Goal: Transaction & Acquisition: Book appointment/travel/reservation

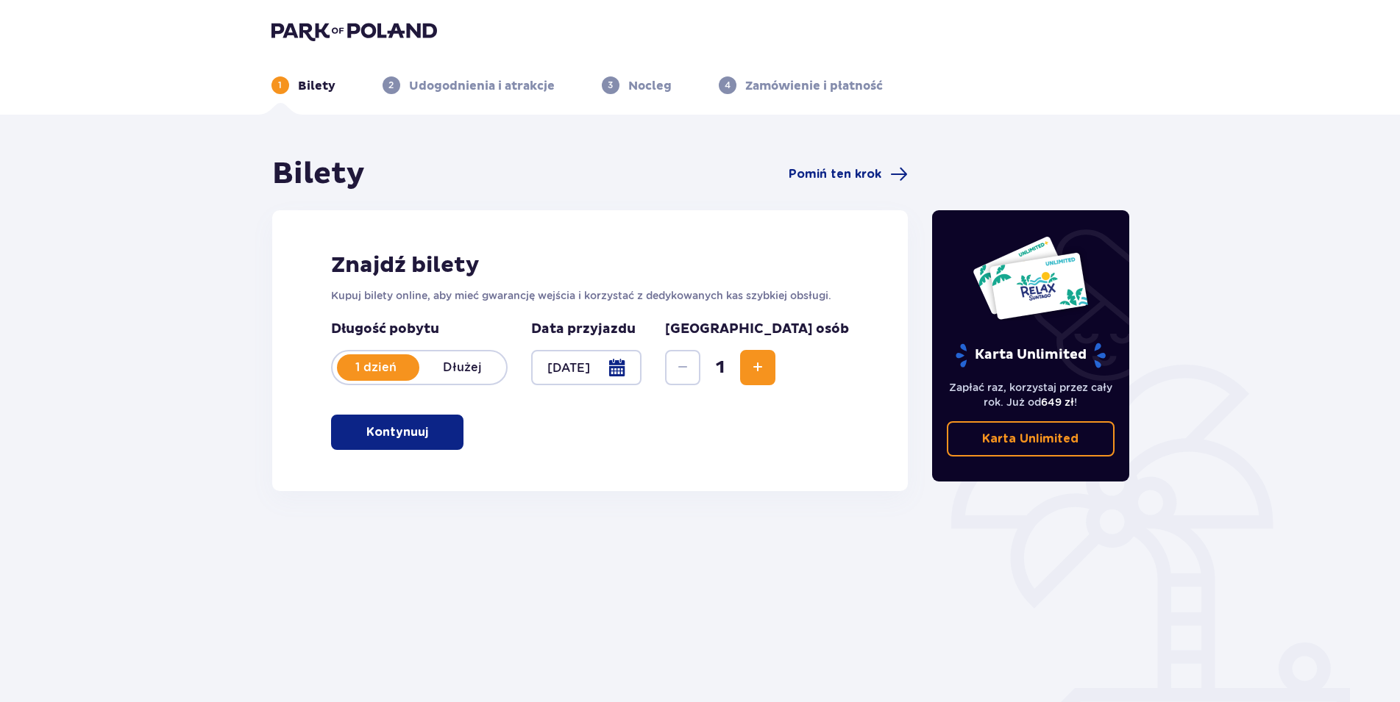
click at [419, 432] on button "Kontynuuj" at bounding box center [397, 432] width 132 height 35
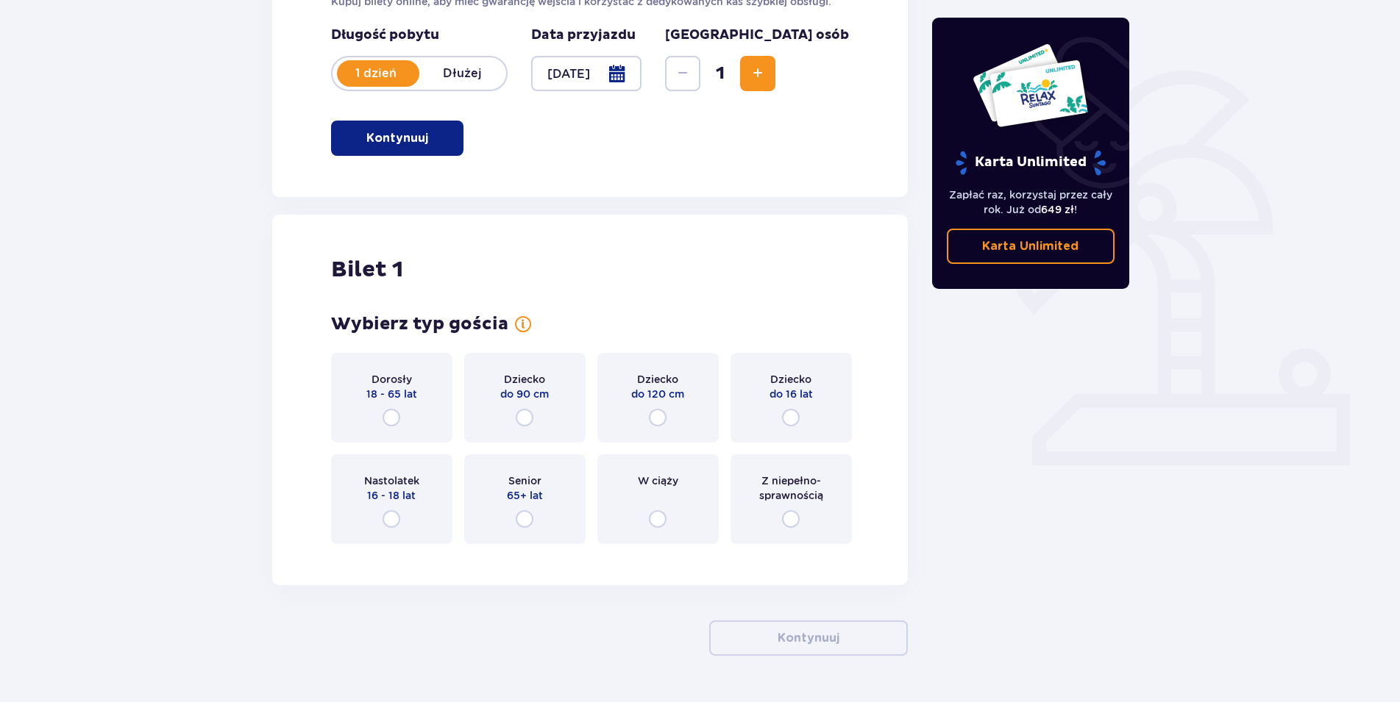
scroll to position [336, 0]
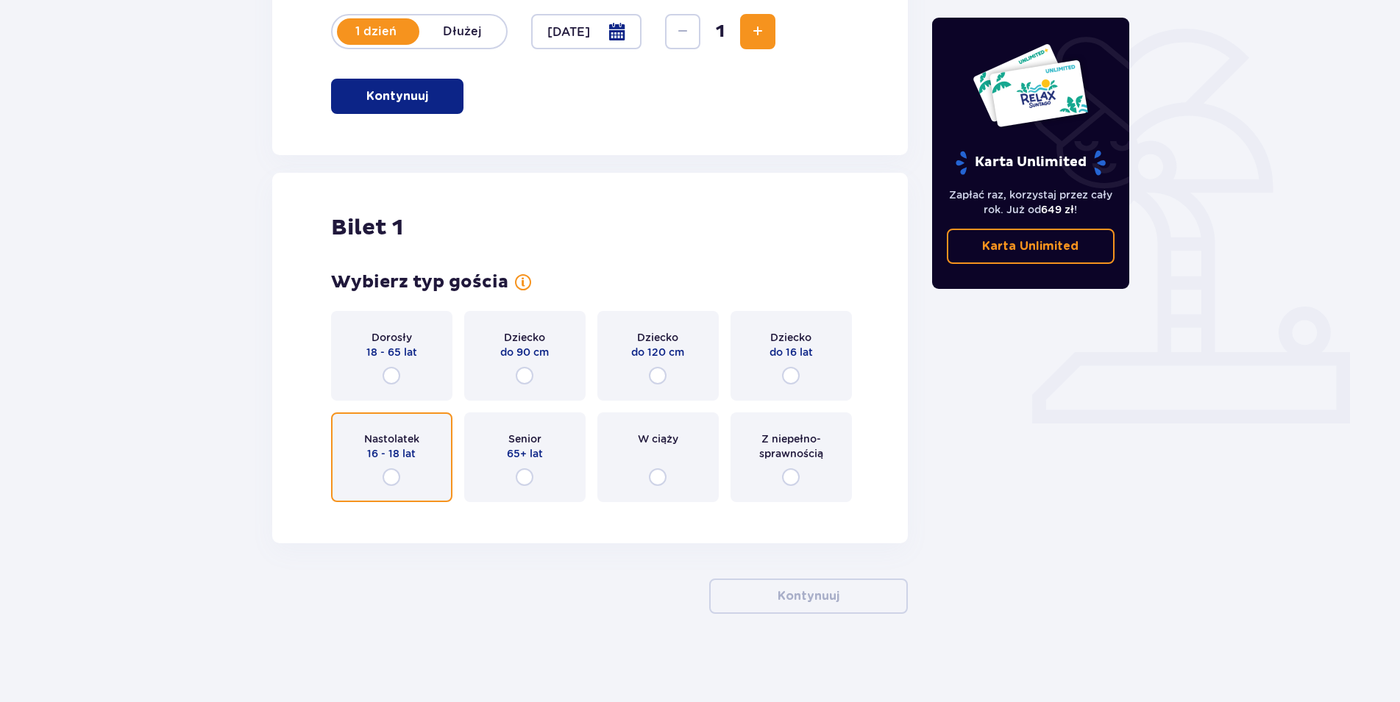
click at [386, 474] on input "radio" at bounding box center [392, 478] width 18 height 18
radio input "true"
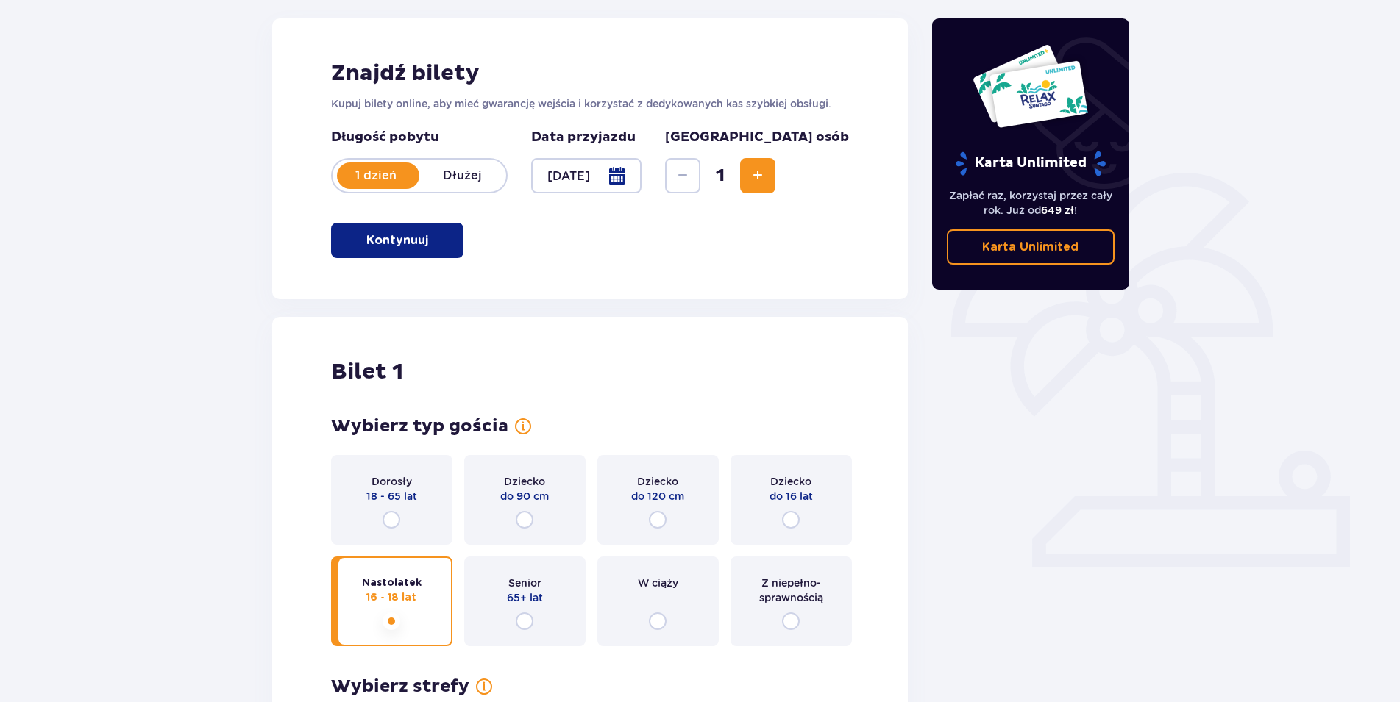
scroll to position [185, 0]
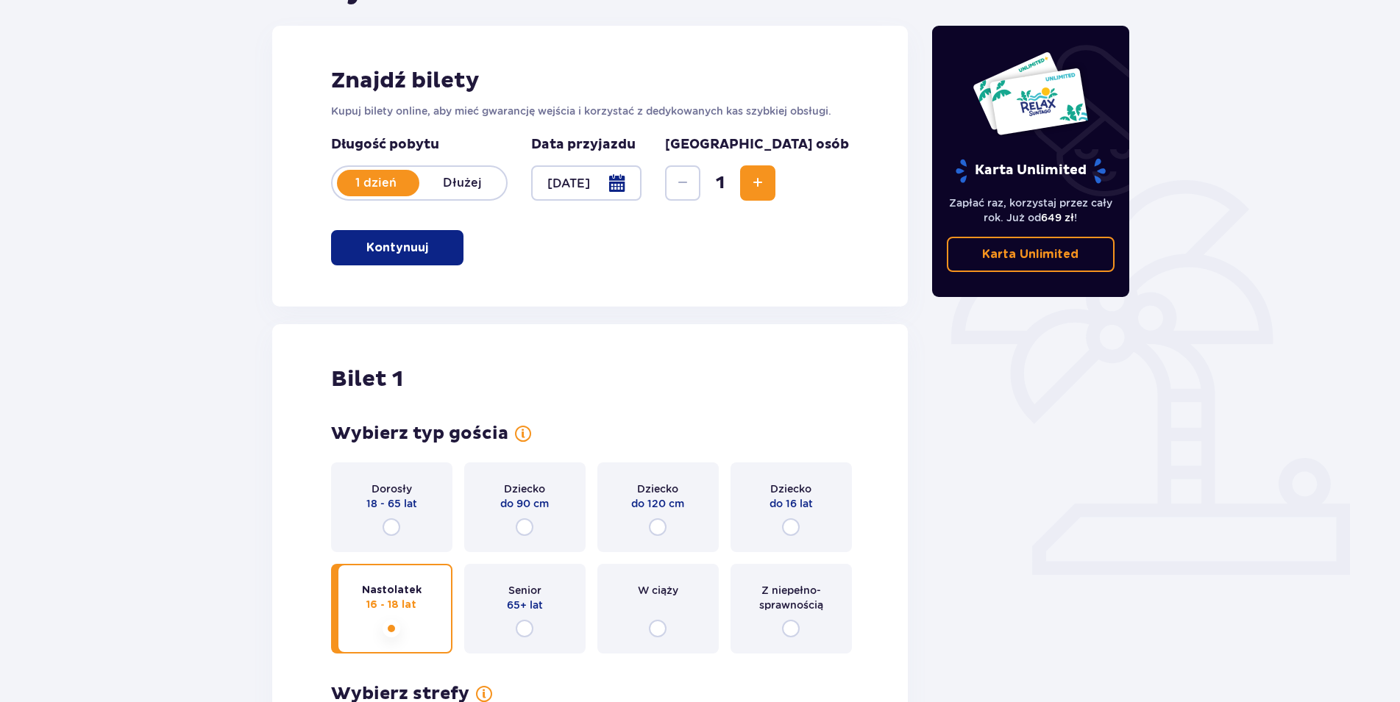
click at [766, 188] on span "Increase" at bounding box center [758, 183] width 18 height 18
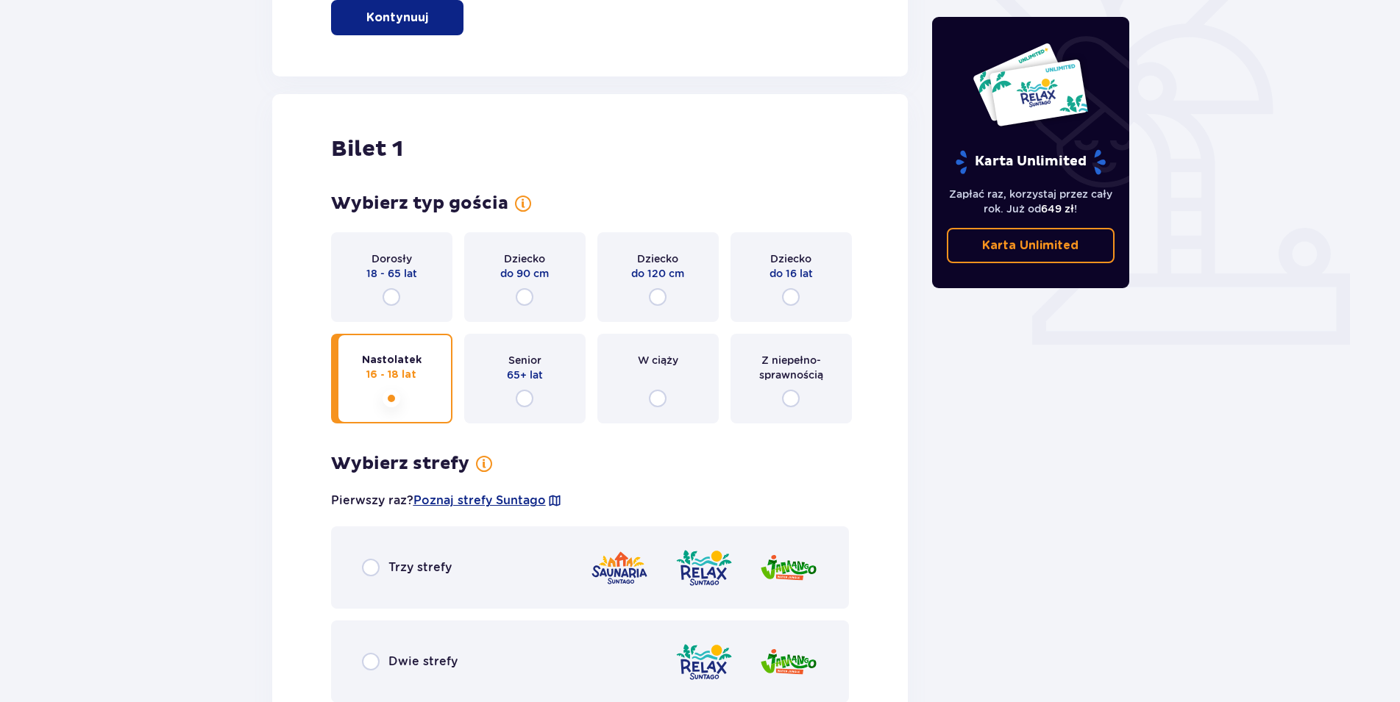
scroll to position [266, 0]
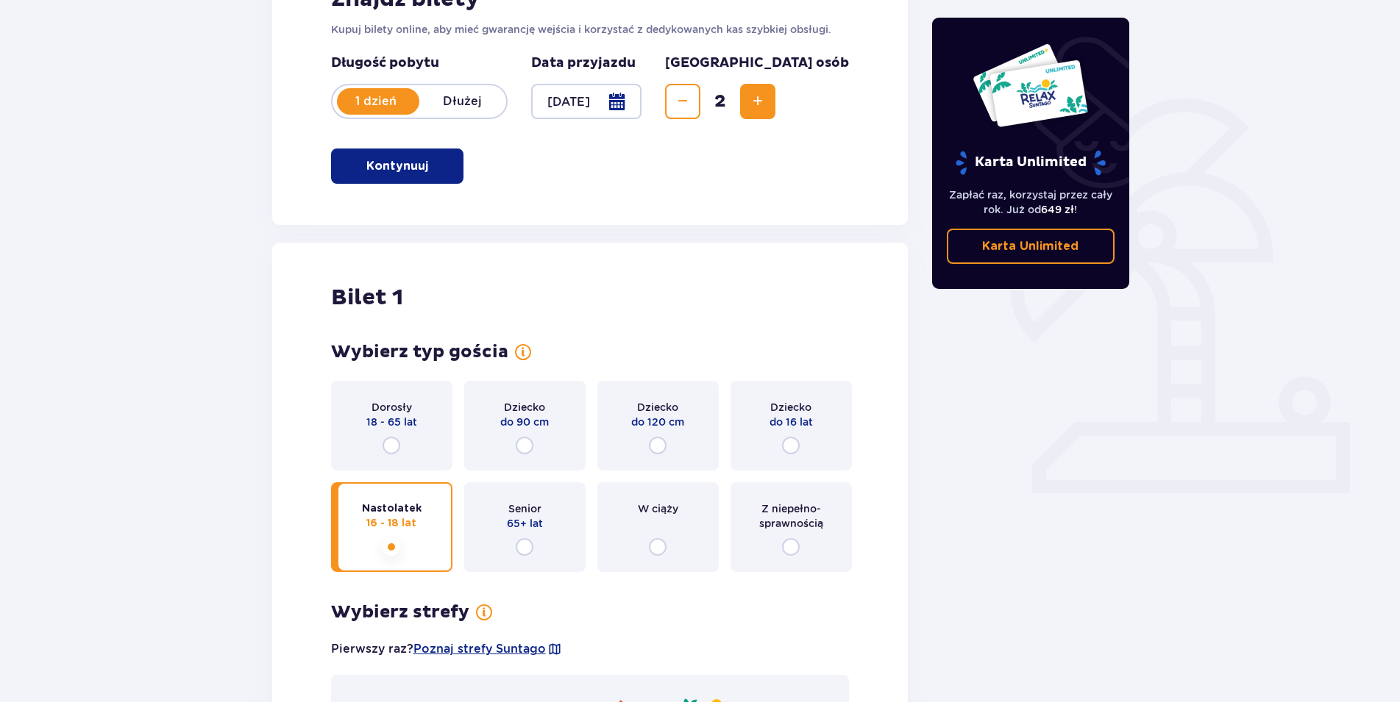
click at [766, 102] on span "Increase" at bounding box center [758, 102] width 18 height 18
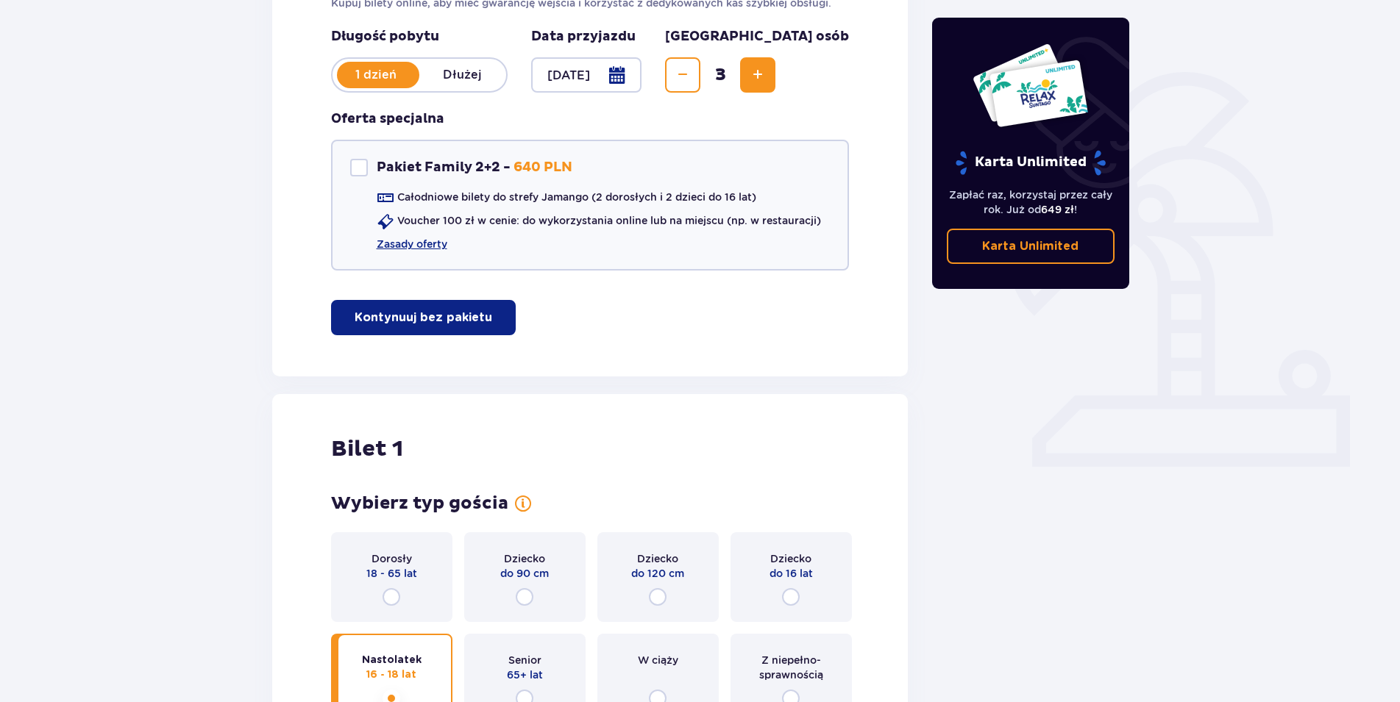
click at [766, 74] on span "Increase" at bounding box center [758, 75] width 18 height 18
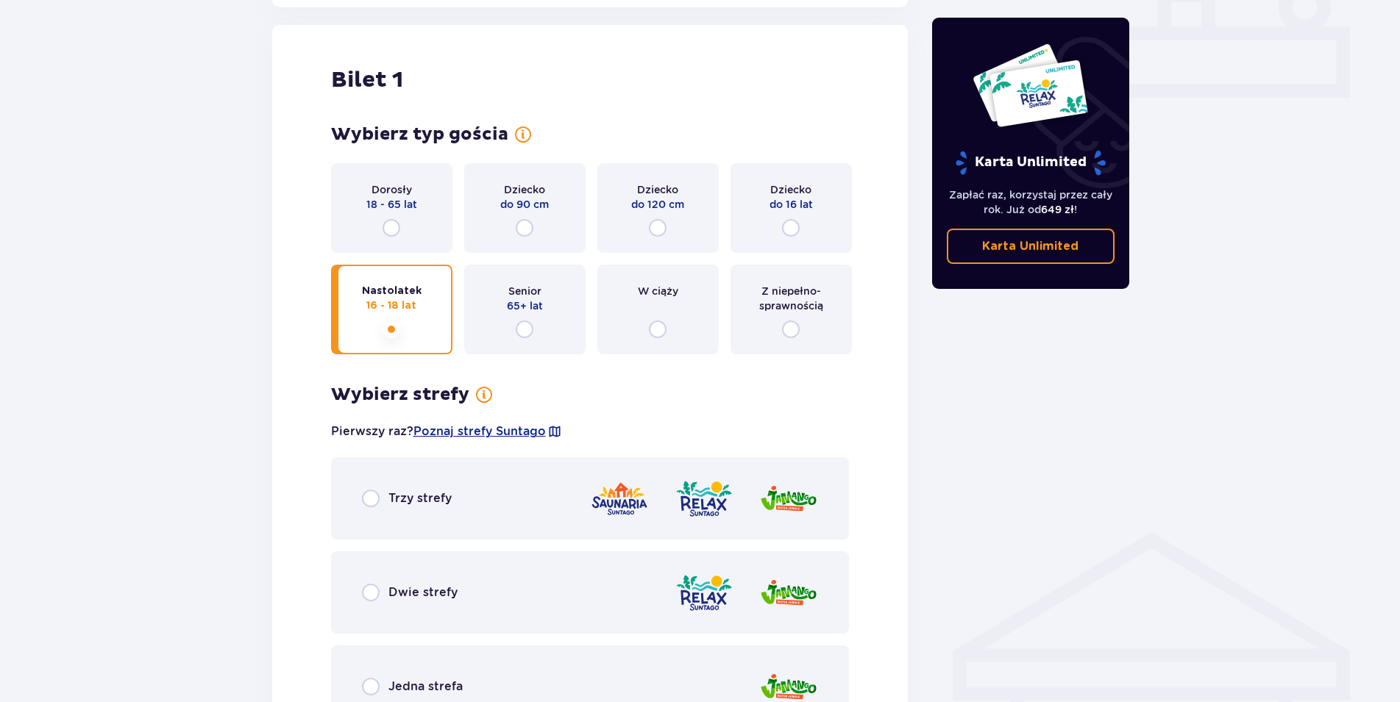
scroll to position [669, 0]
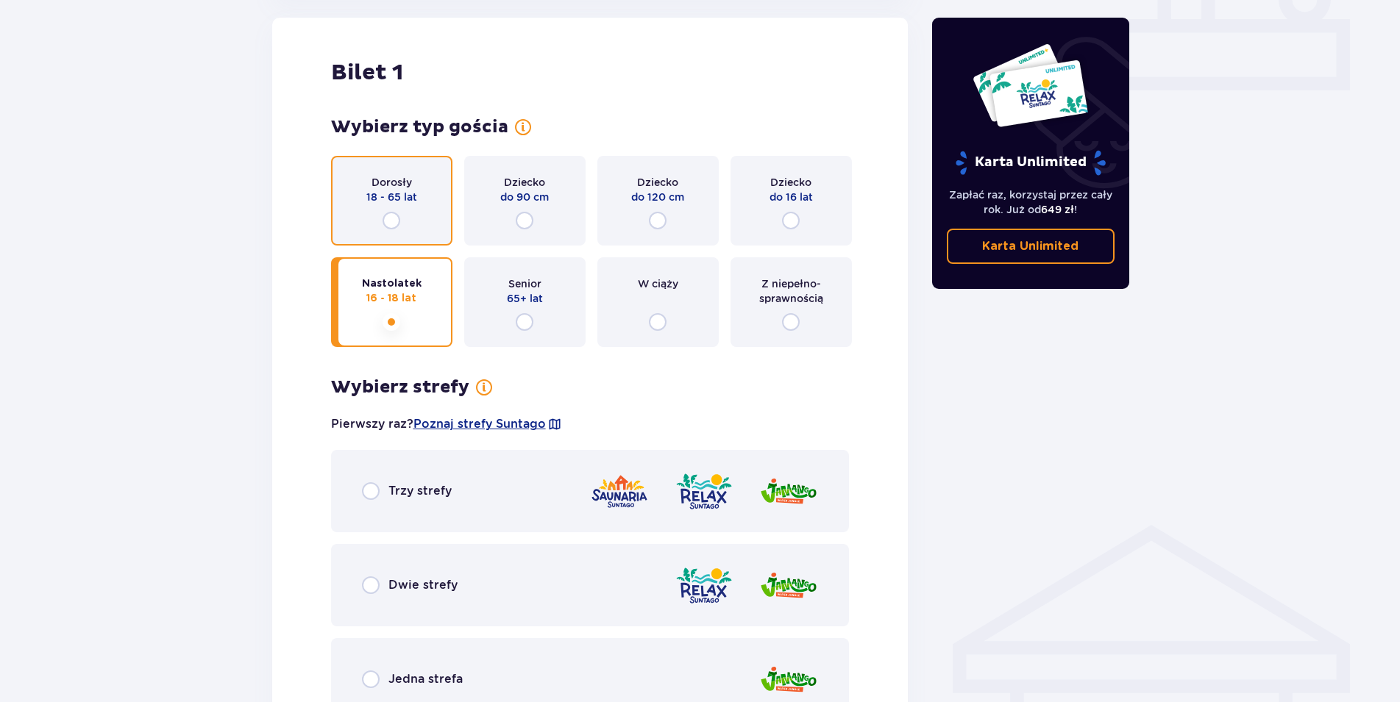
click at [384, 216] on input "radio" at bounding box center [392, 221] width 18 height 18
radio input "true"
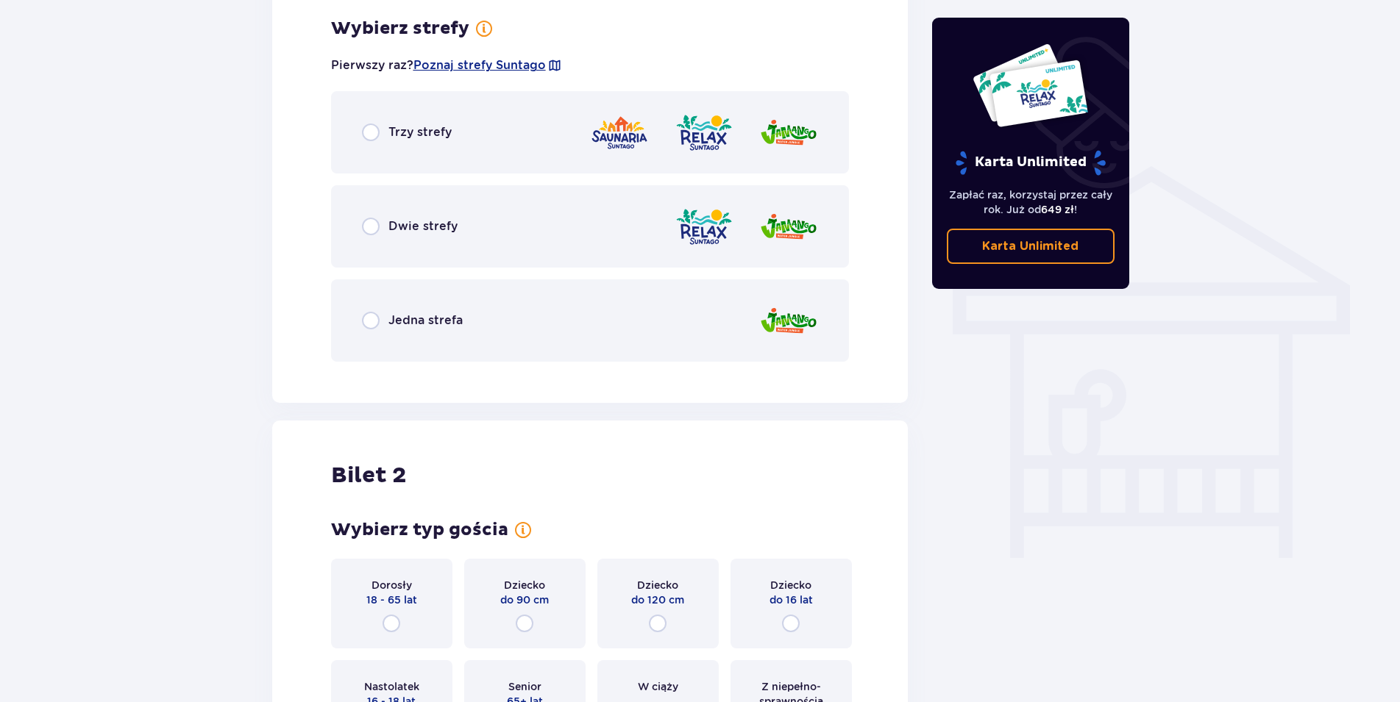
scroll to position [878, 0]
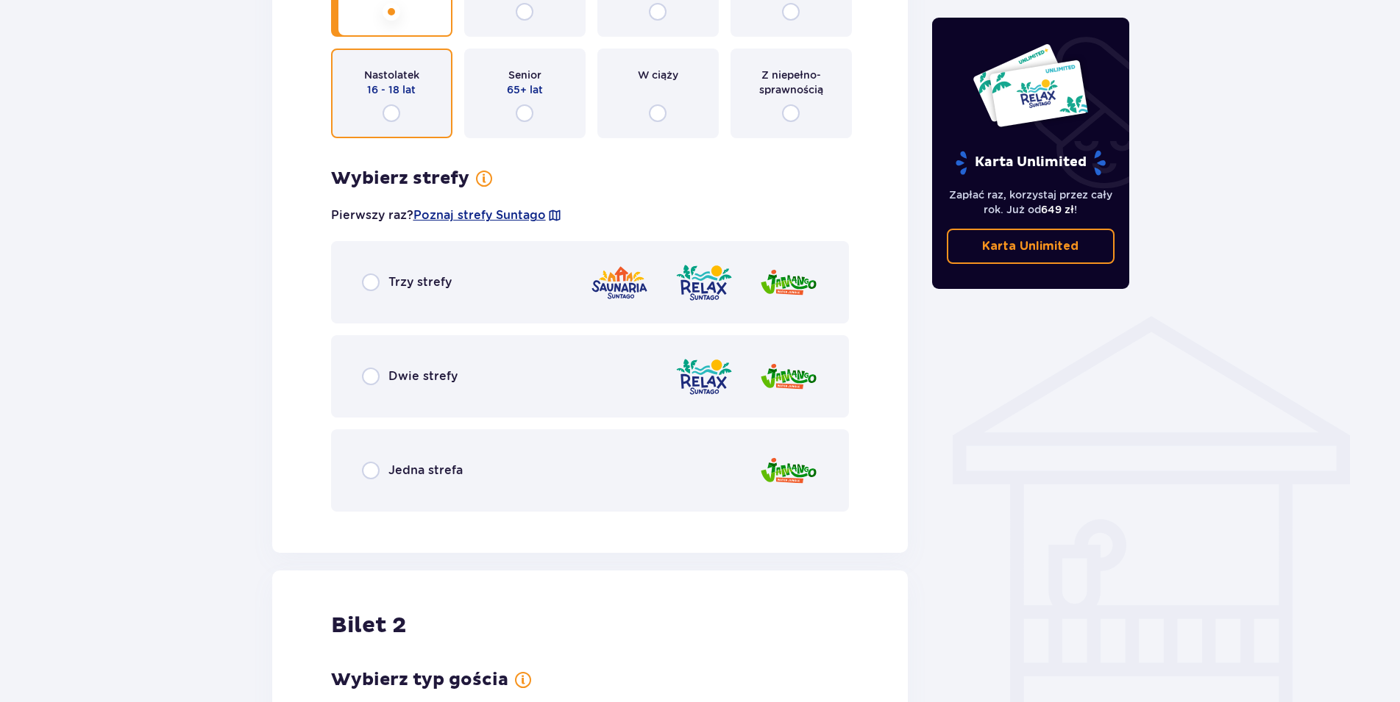
click at [391, 113] on input "radio" at bounding box center [392, 113] width 18 height 18
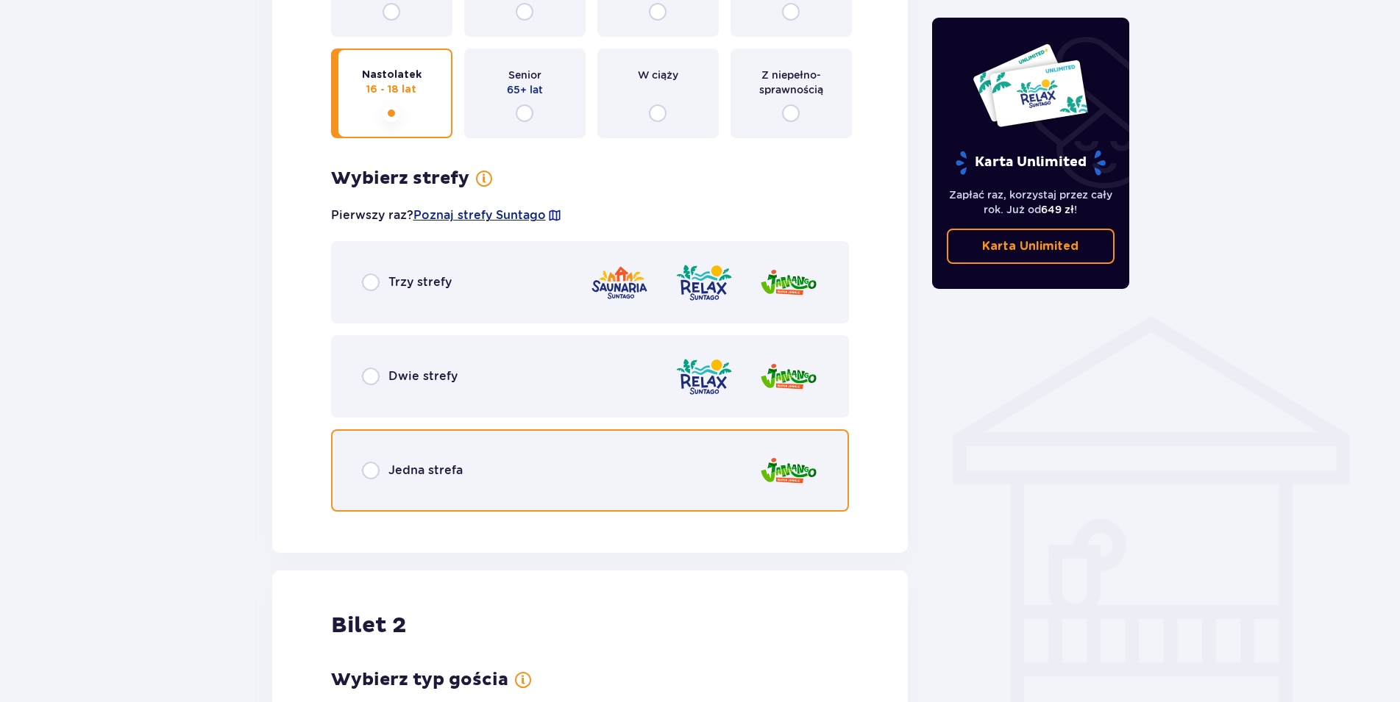
click at [367, 469] on input "radio" at bounding box center [371, 471] width 18 height 18
radio input "true"
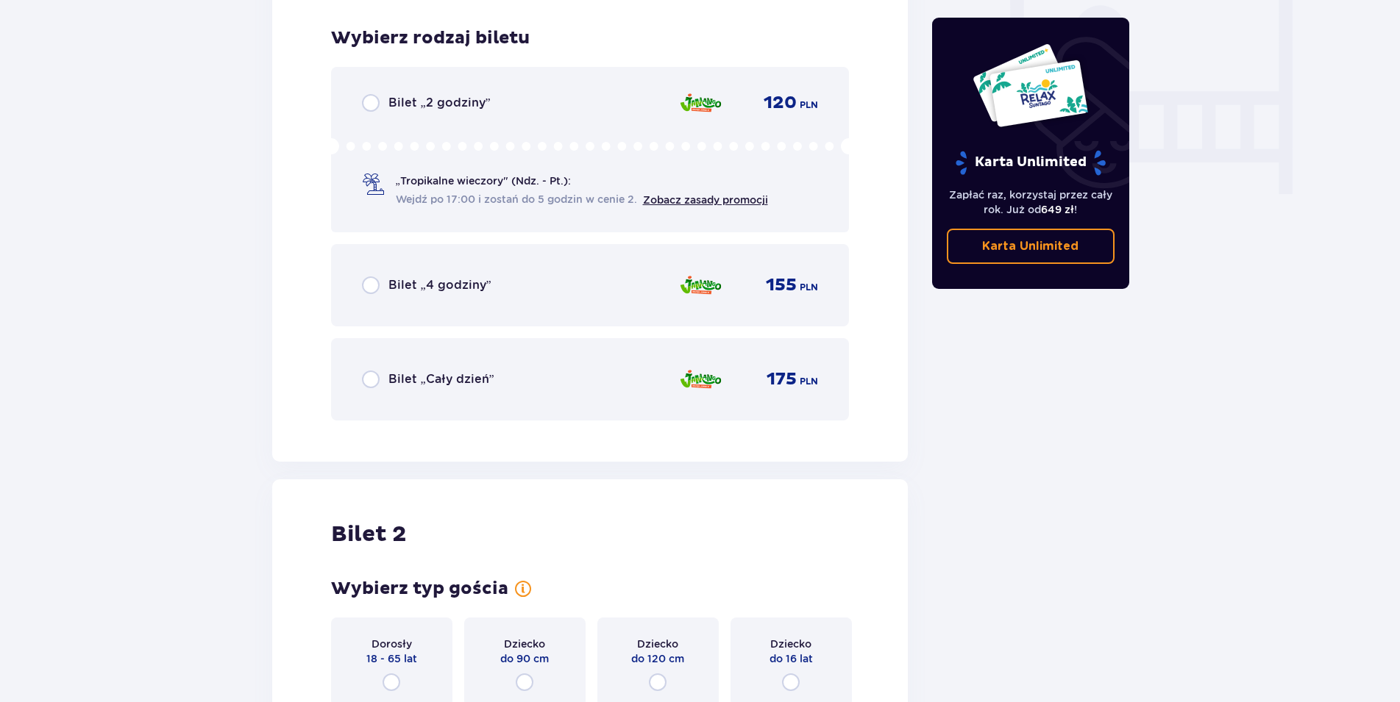
scroll to position [1402, 0]
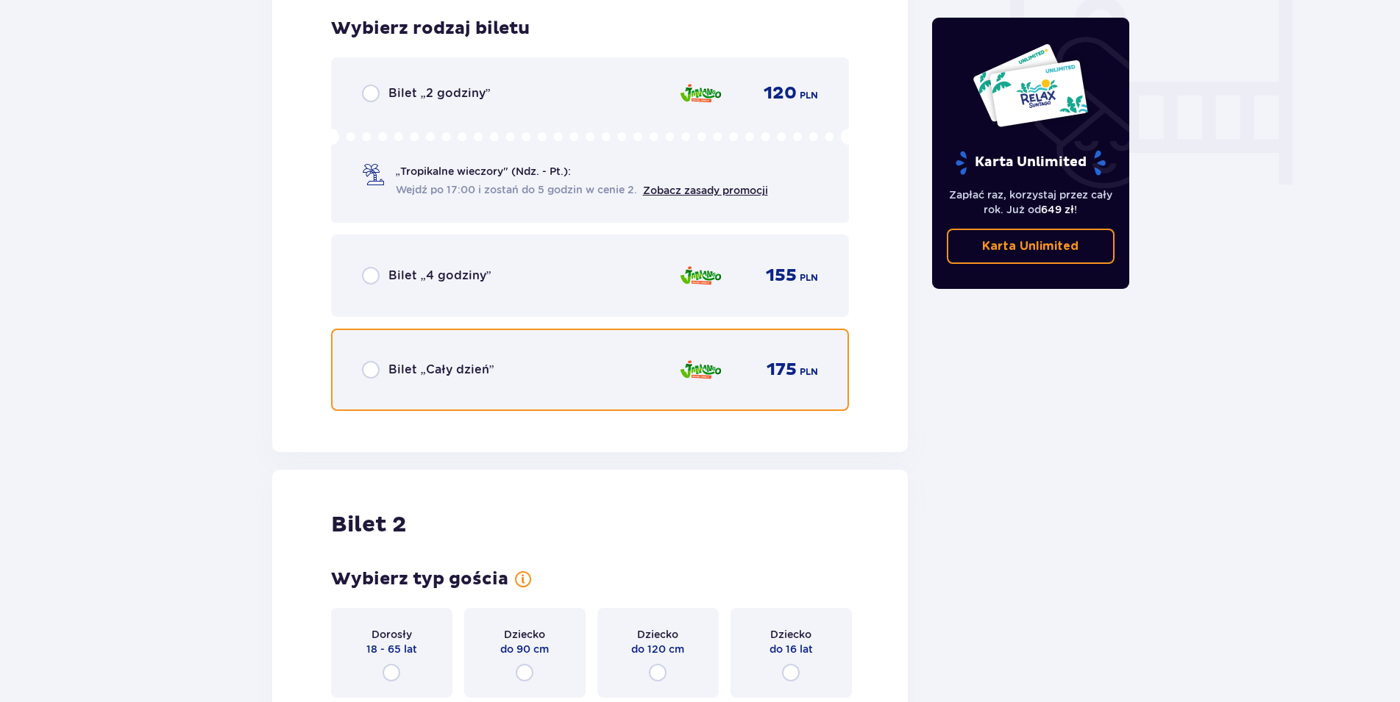
click at [366, 372] on input "radio" at bounding box center [371, 370] width 18 height 18
radio input "true"
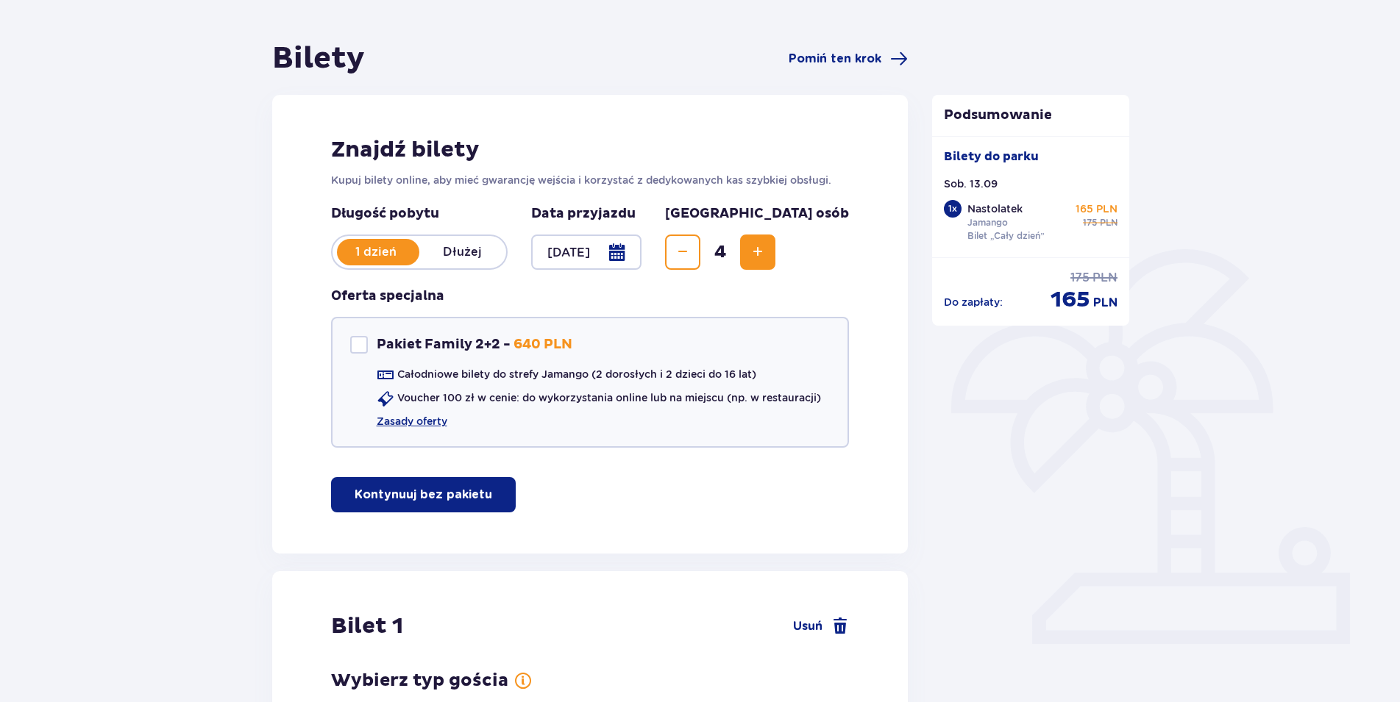
scroll to position [54, 0]
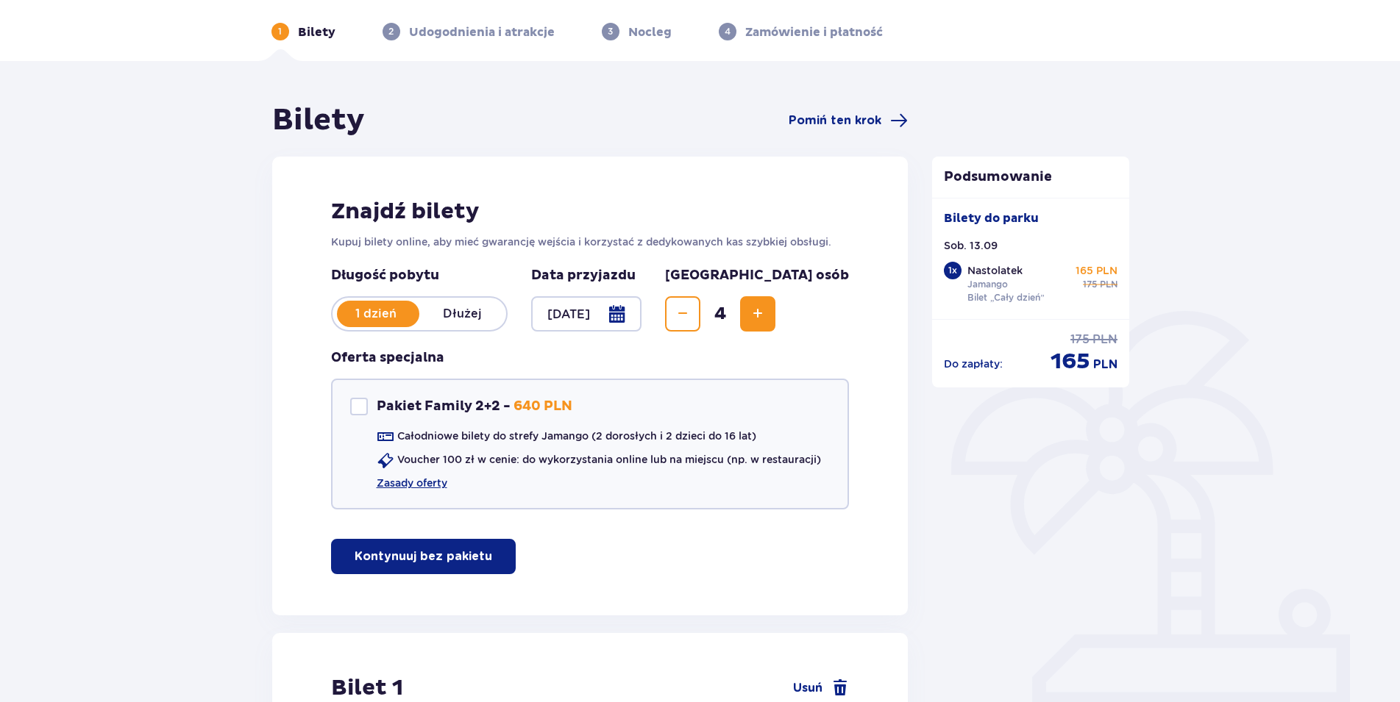
click at [700, 314] on button "Decrease" at bounding box center [682, 313] width 35 height 35
click at [700, 315] on button "Decrease" at bounding box center [682, 313] width 35 height 35
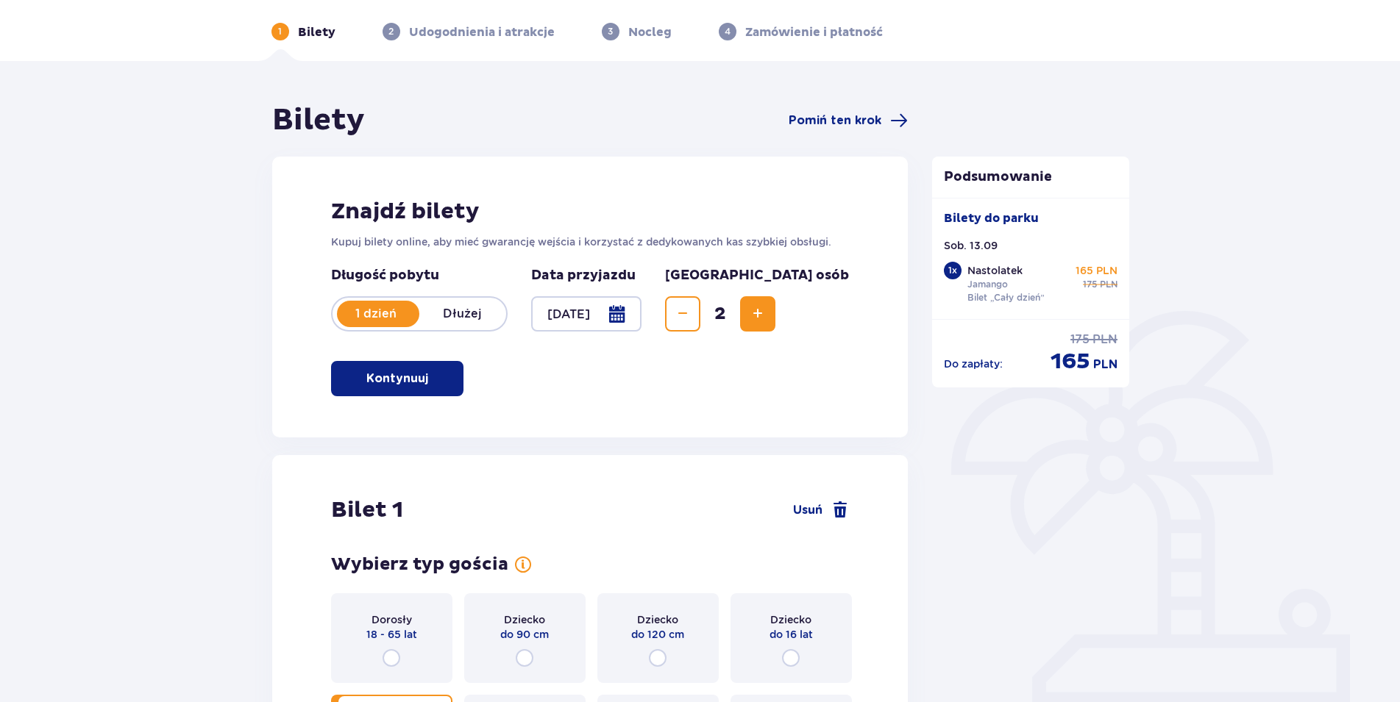
click at [700, 315] on button "Decrease" at bounding box center [682, 313] width 35 height 35
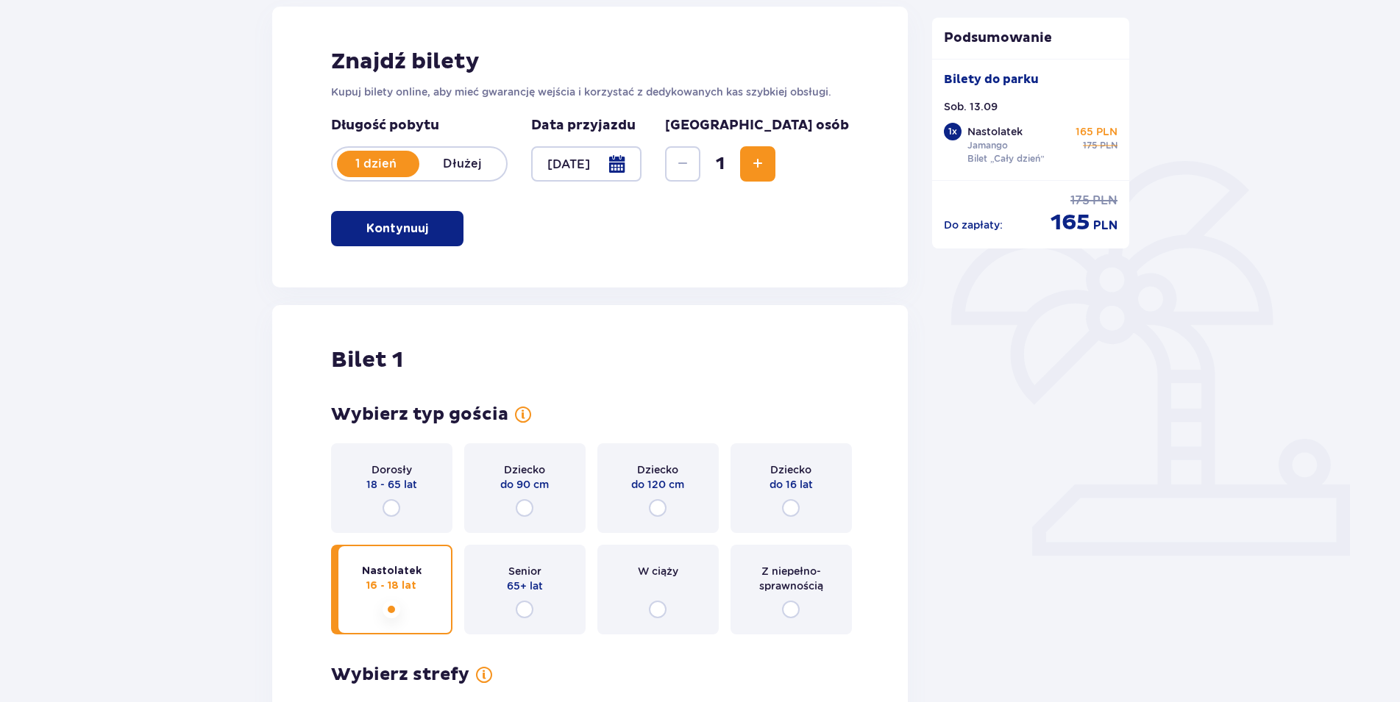
scroll to position [354, 0]
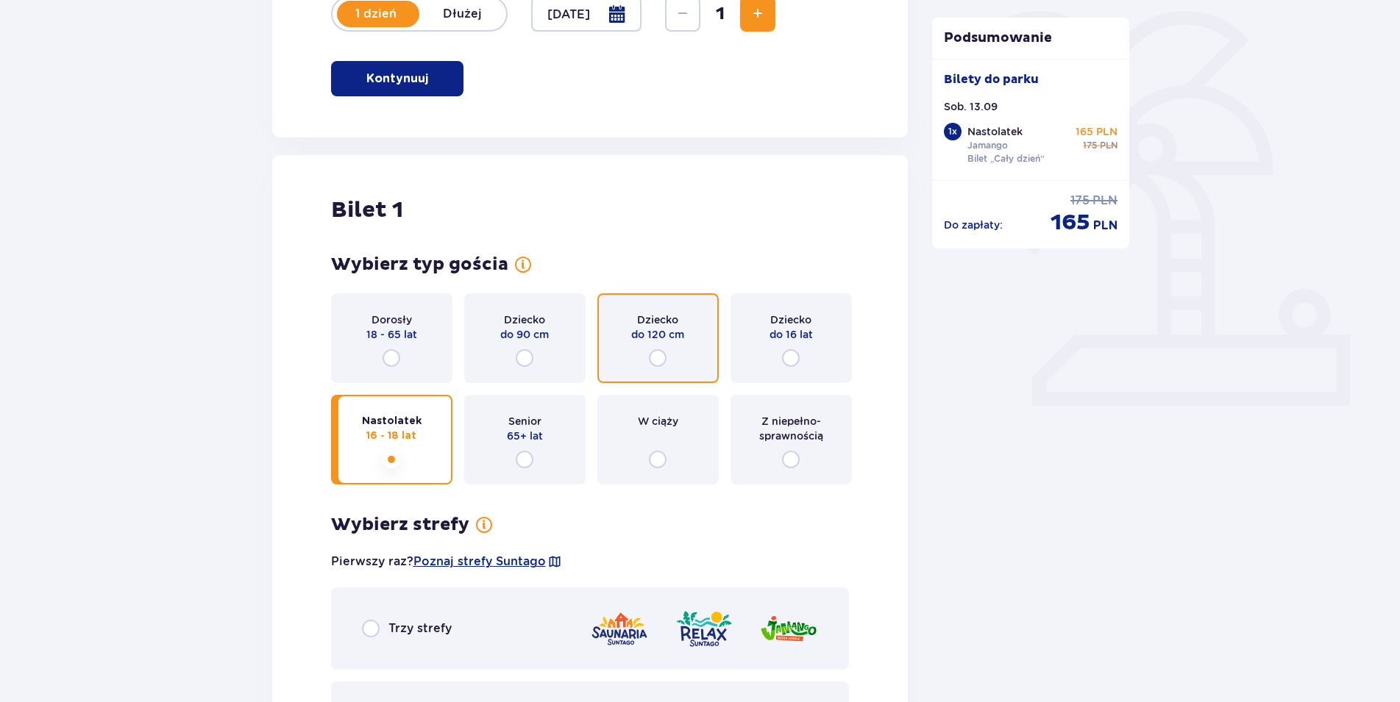
click at [655, 359] on input "radio" at bounding box center [658, 358] width 18 height 18
radio input "true"
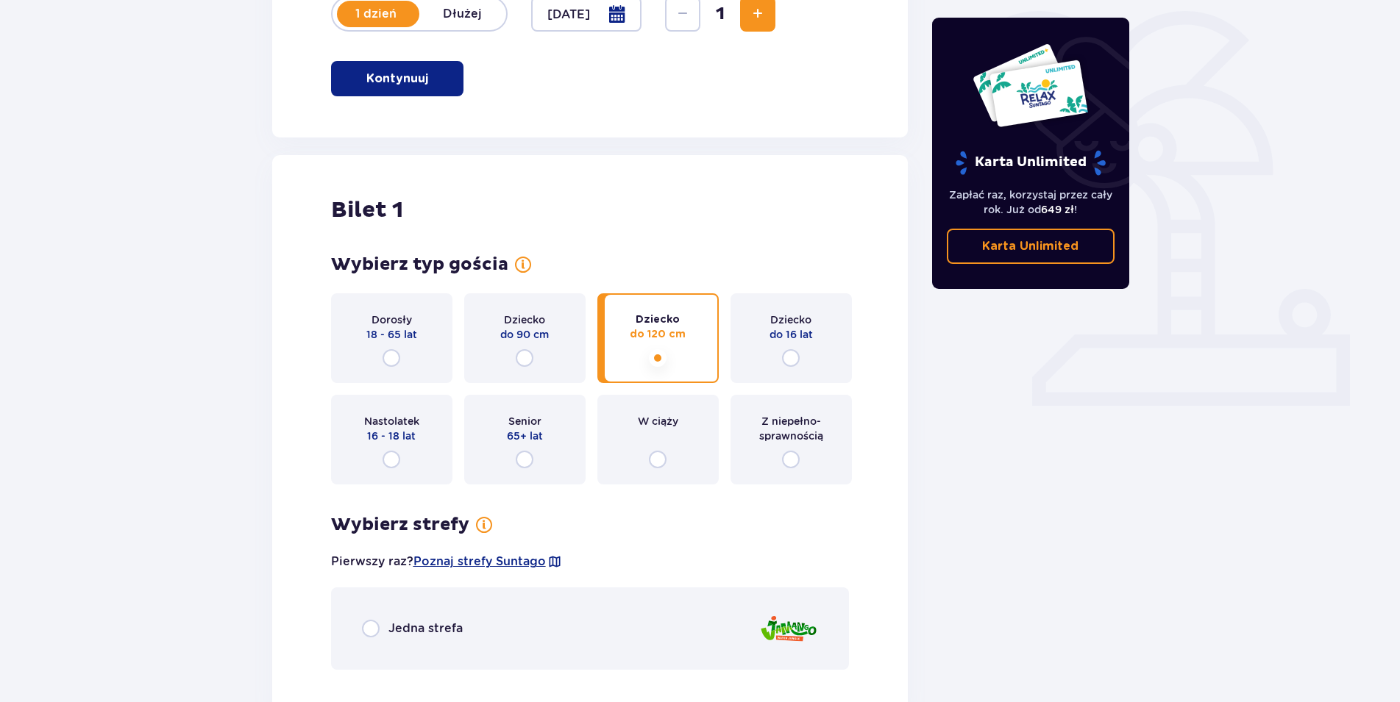
scroll to position [522, 0]
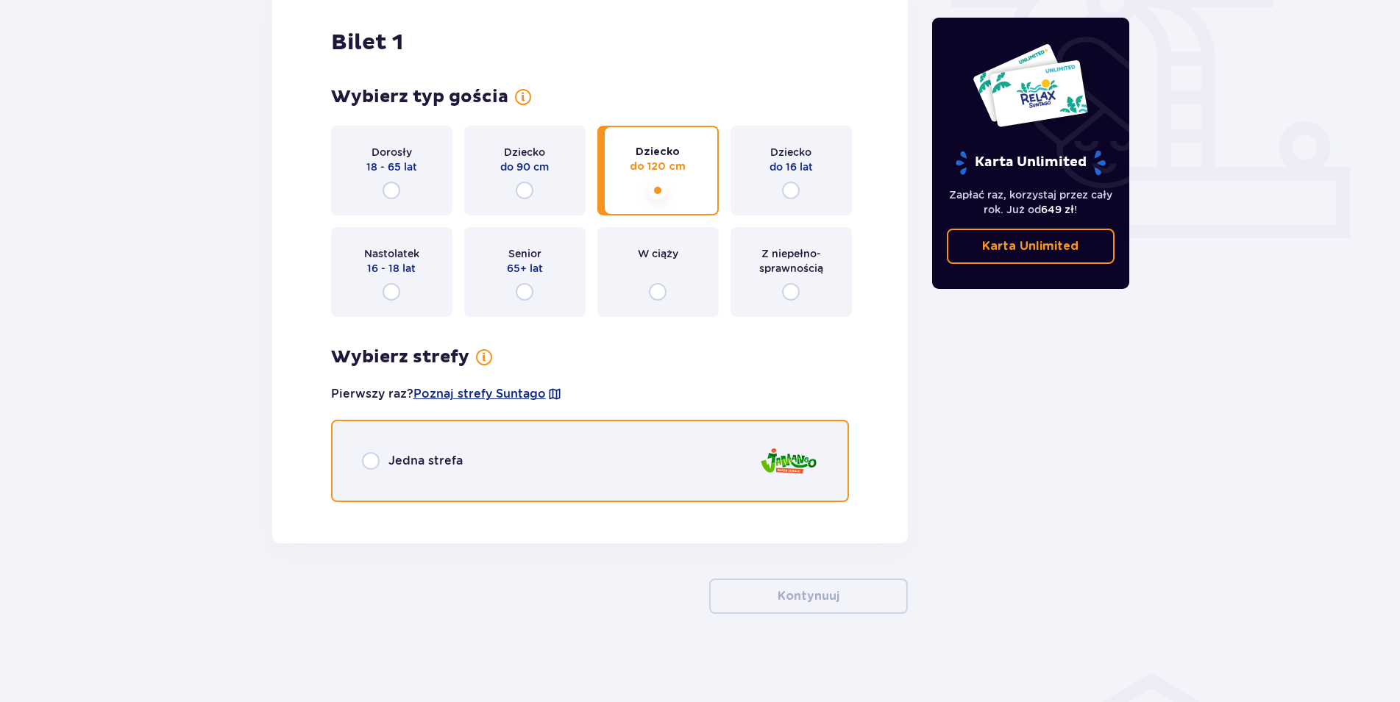
click at [365, 463] on input "radio" at bounding box center [371, 461] width 18 height 18
radio input "true"
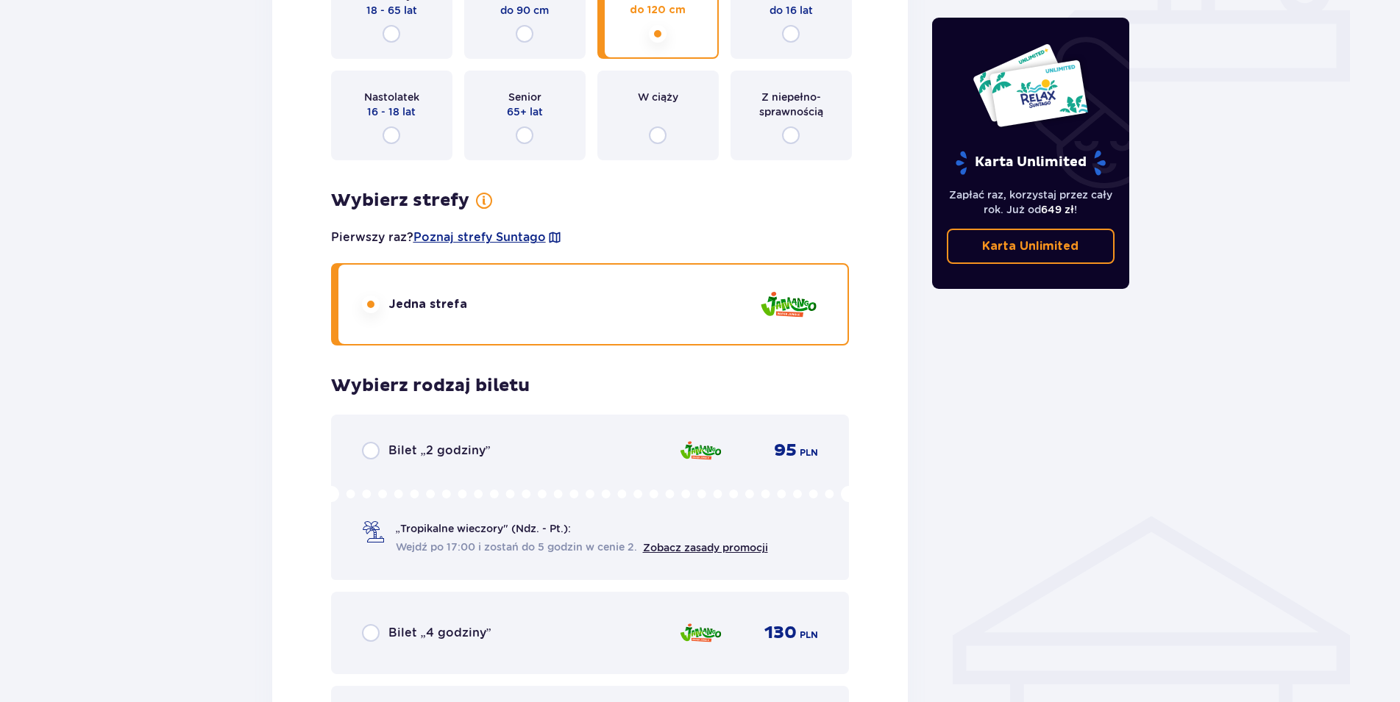
scroll to position [644, 0]
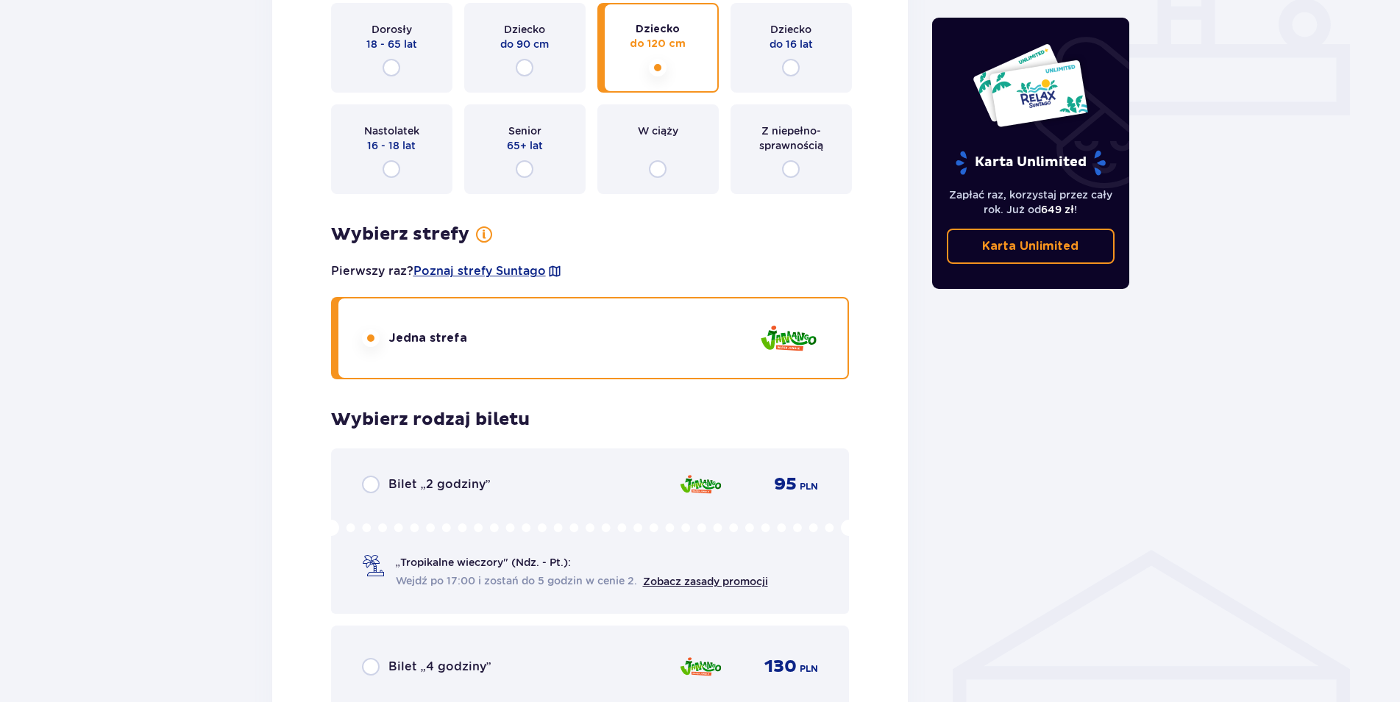
click at [1002, 447] on div "Karta Unlimited Zapłać raz, korzystaj przez cały rok. Już od 649 zł ! Karta Unl…" at bounding box center [1030, 213] width 221 height 1403
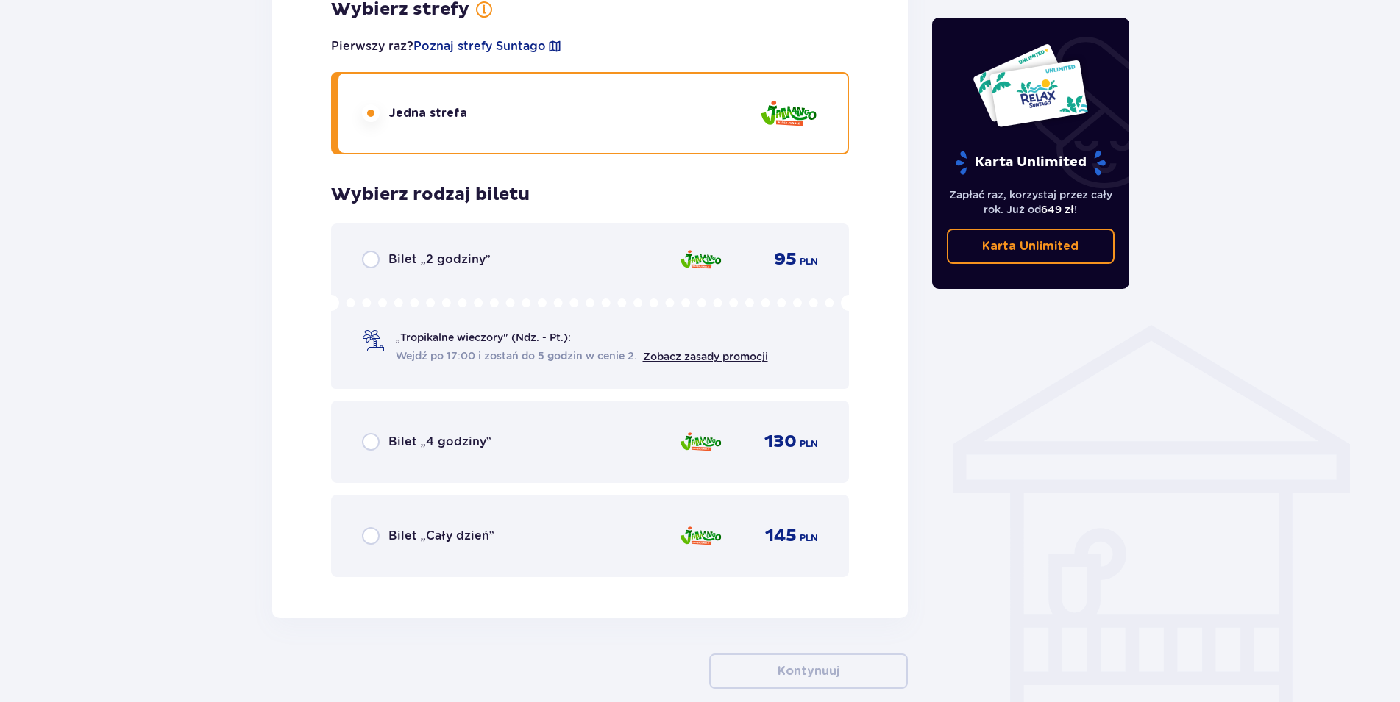
scroll to position [569, 0]
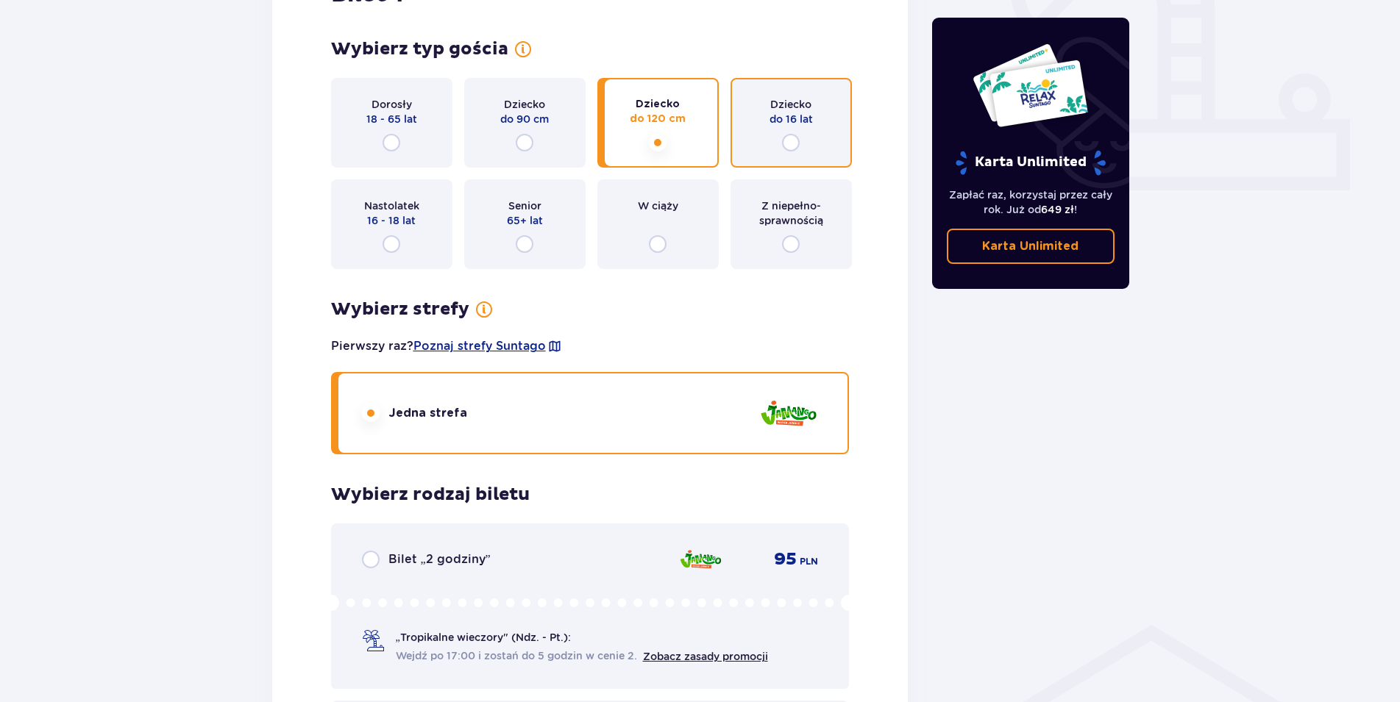
click at [794, 142] on input "radio" at bounding box center [791, 143] width 18 height 18
radio input "true"
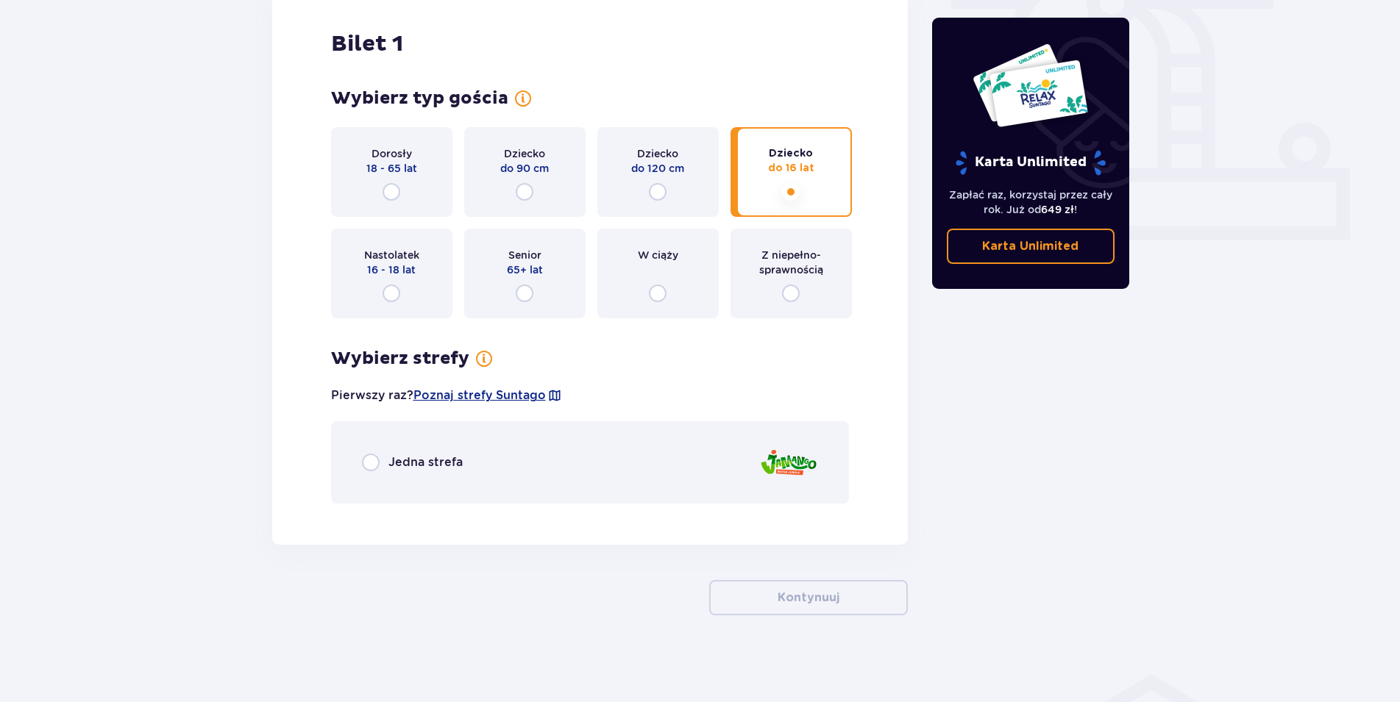
scroll to position [522, 0]
click at [419, 456] on p "Jedna strefa" at bounding box center [425, 461] width 74 height 16
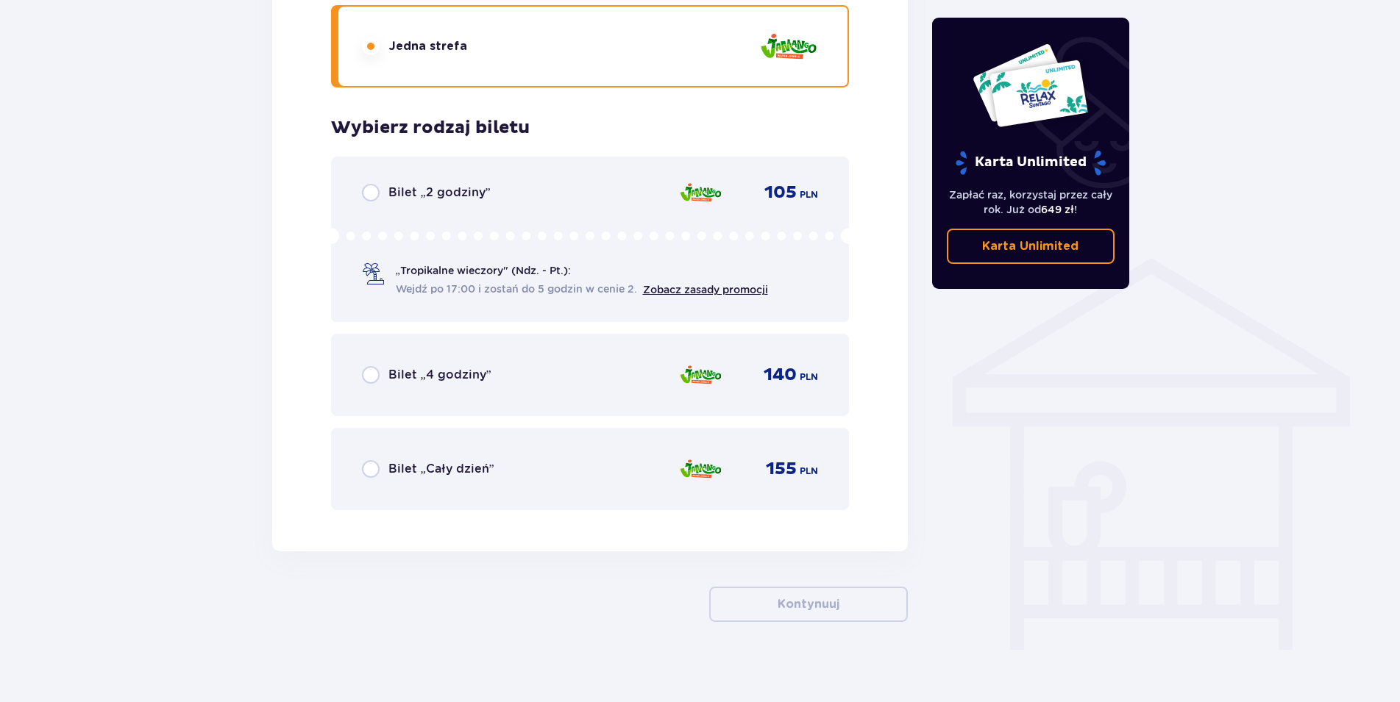
scroll to position [945, 0]
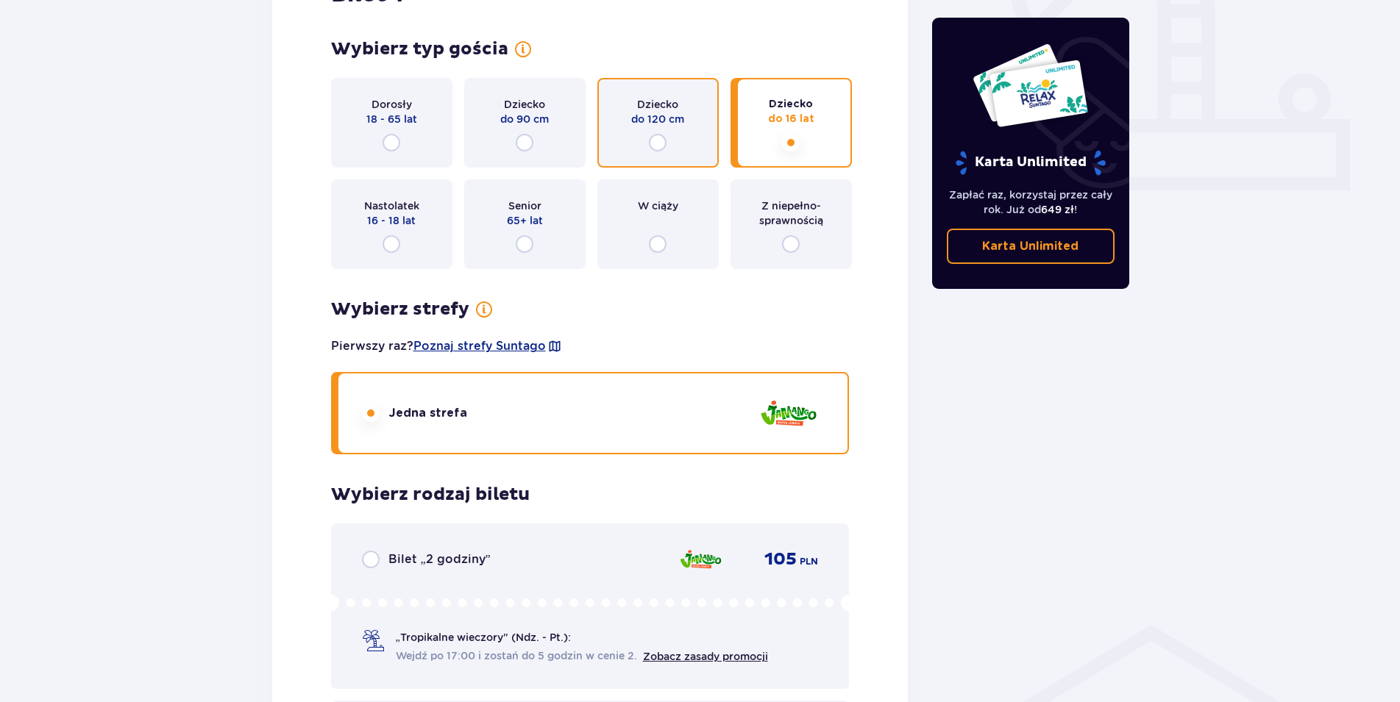
click at [655, 140] on input "radio" at bounding box center [658, 143] width 18 height 18
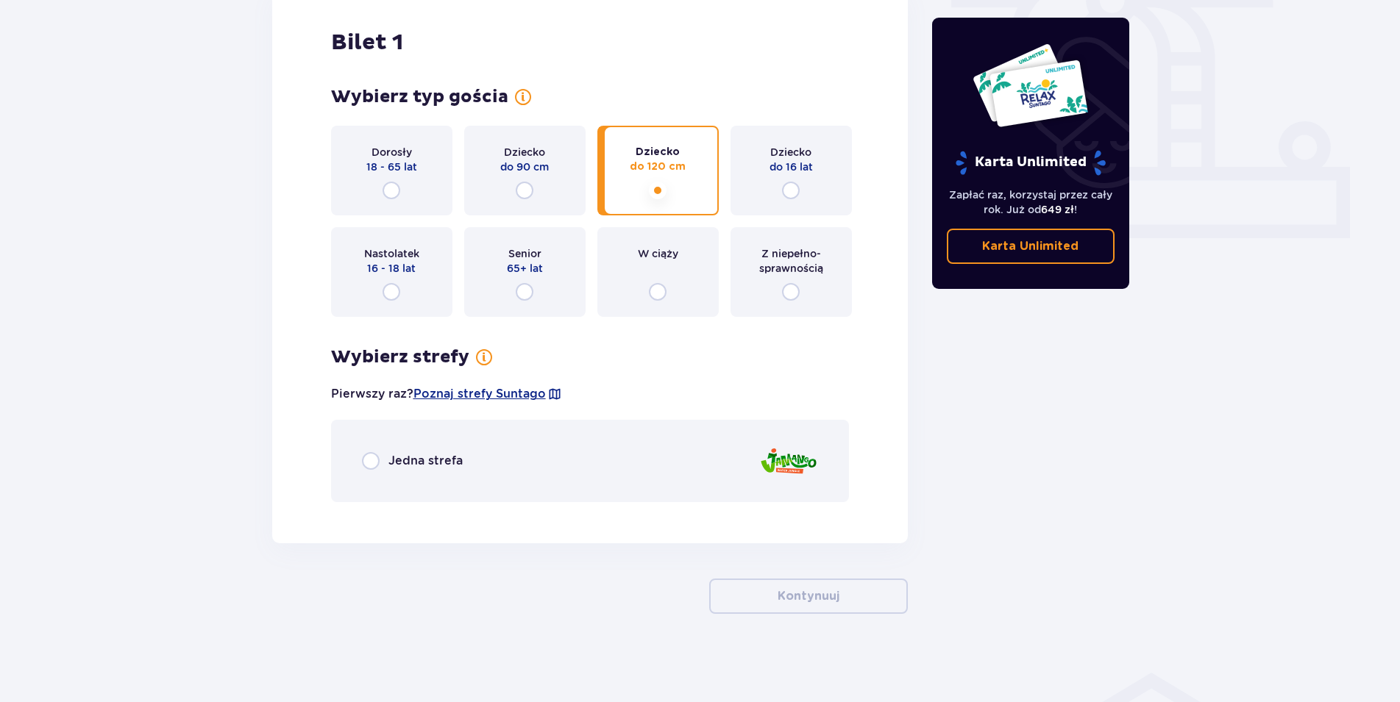
click at [426, 463] on p "Jedna strefa" at bounding box center [425, 461] width 74 height 16
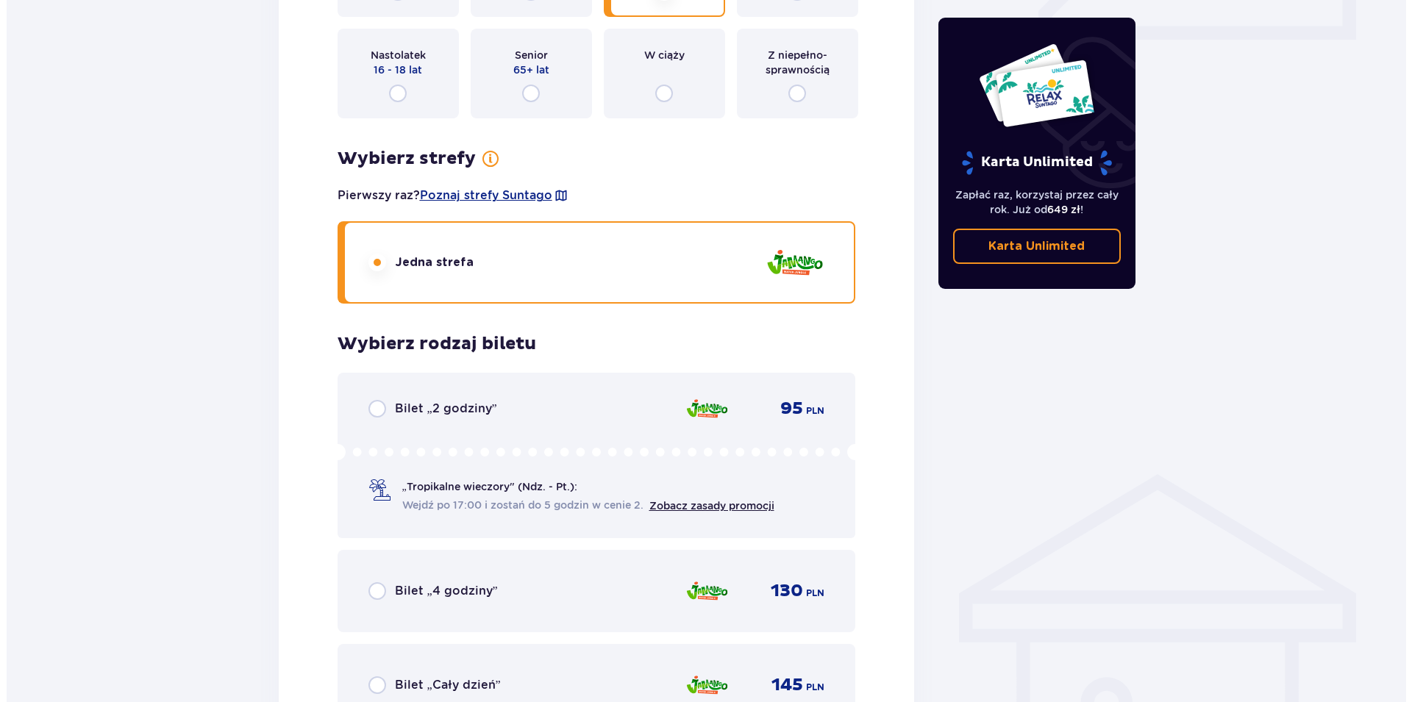
scroll to position [719, 0]
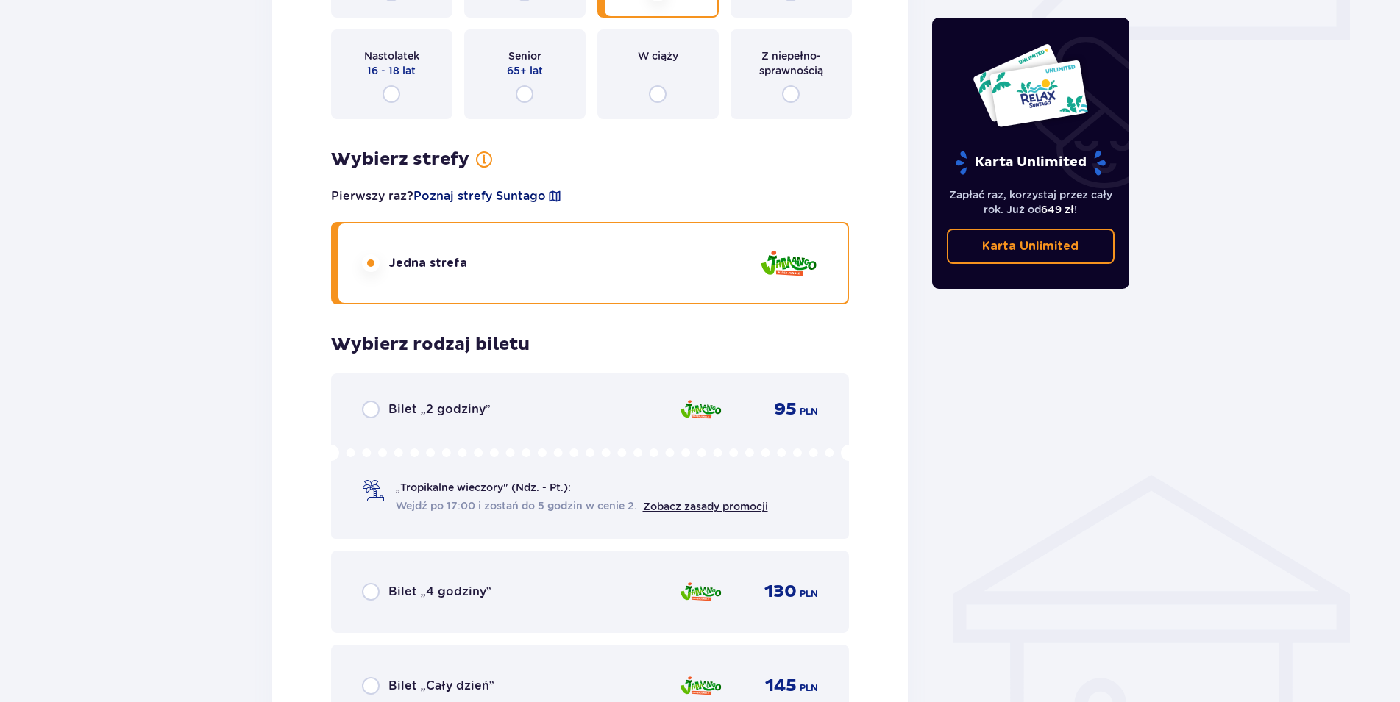
click at [511, 193] on span "Poznaj strefy Suntago" at bounding box center [479, 196] width 132 height 16
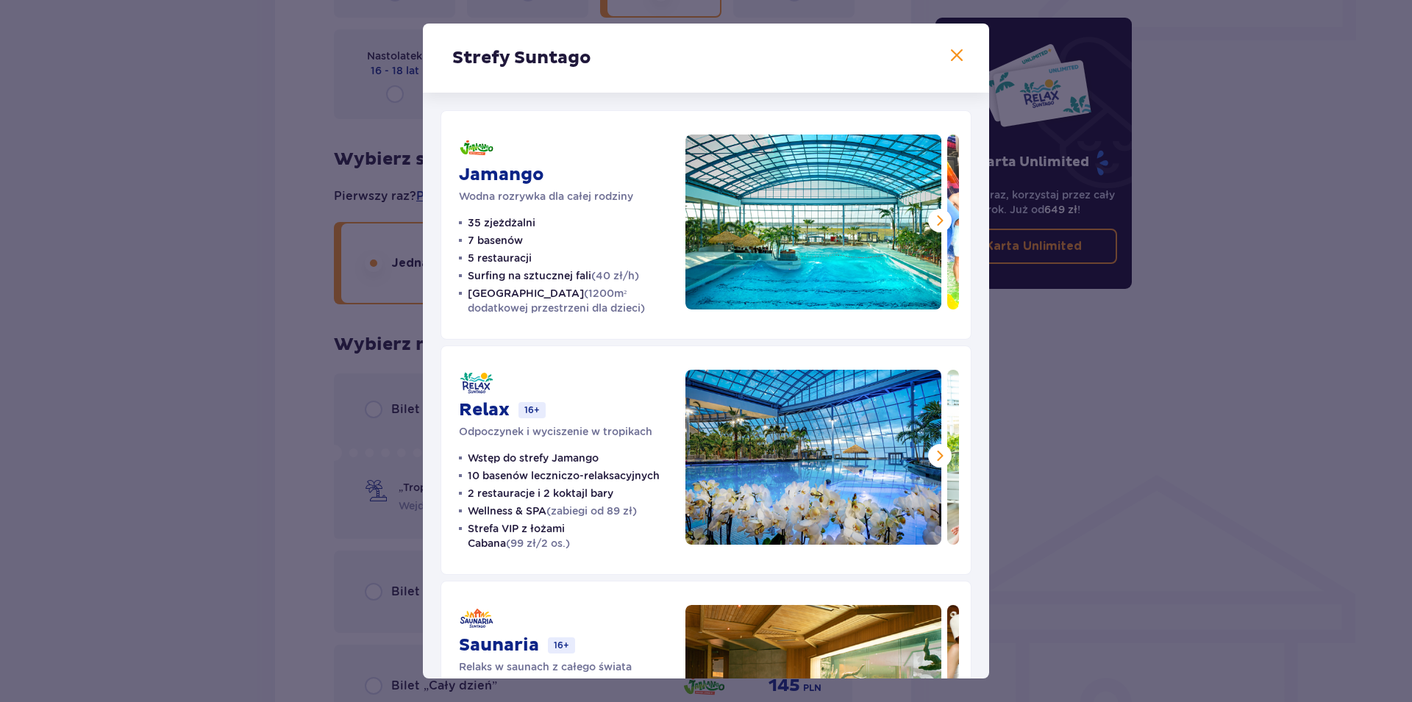
click at [948, 51] on span at bounding box center [957, 56] width 18 height 18
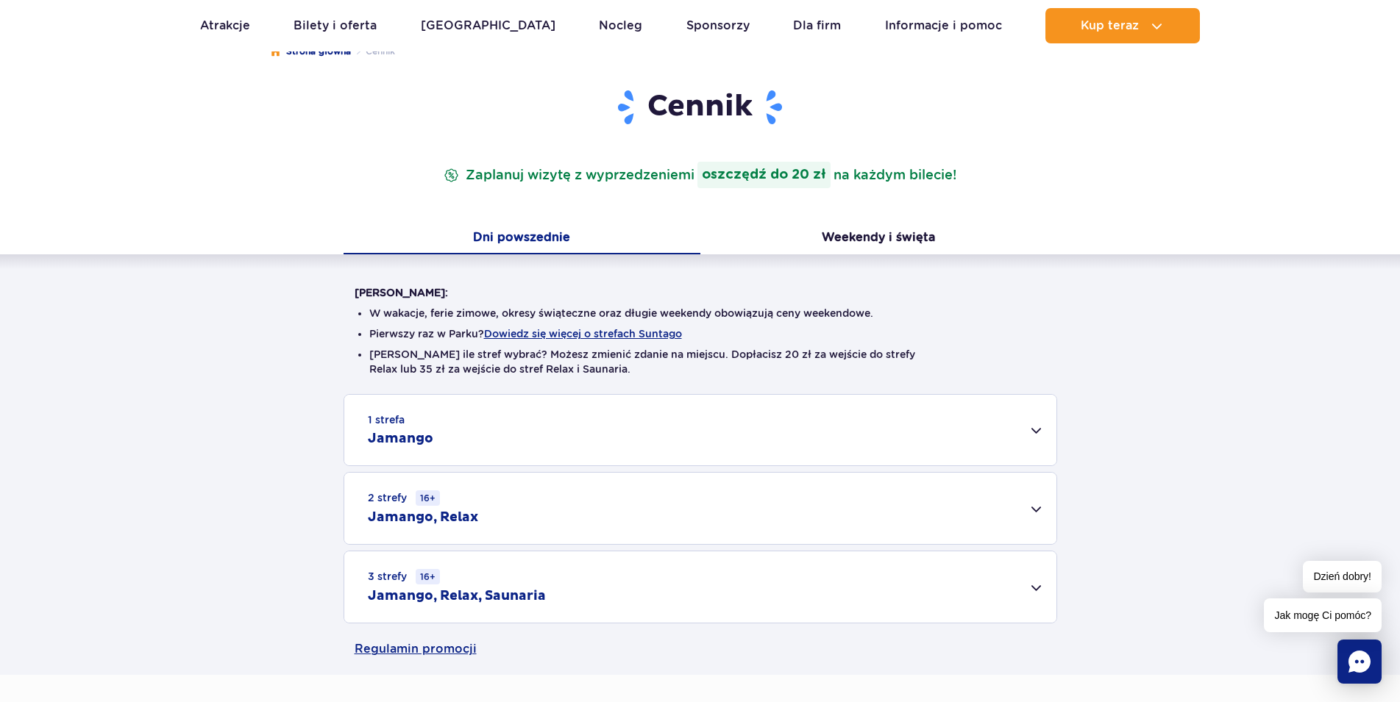
scroll to position [225, 0]
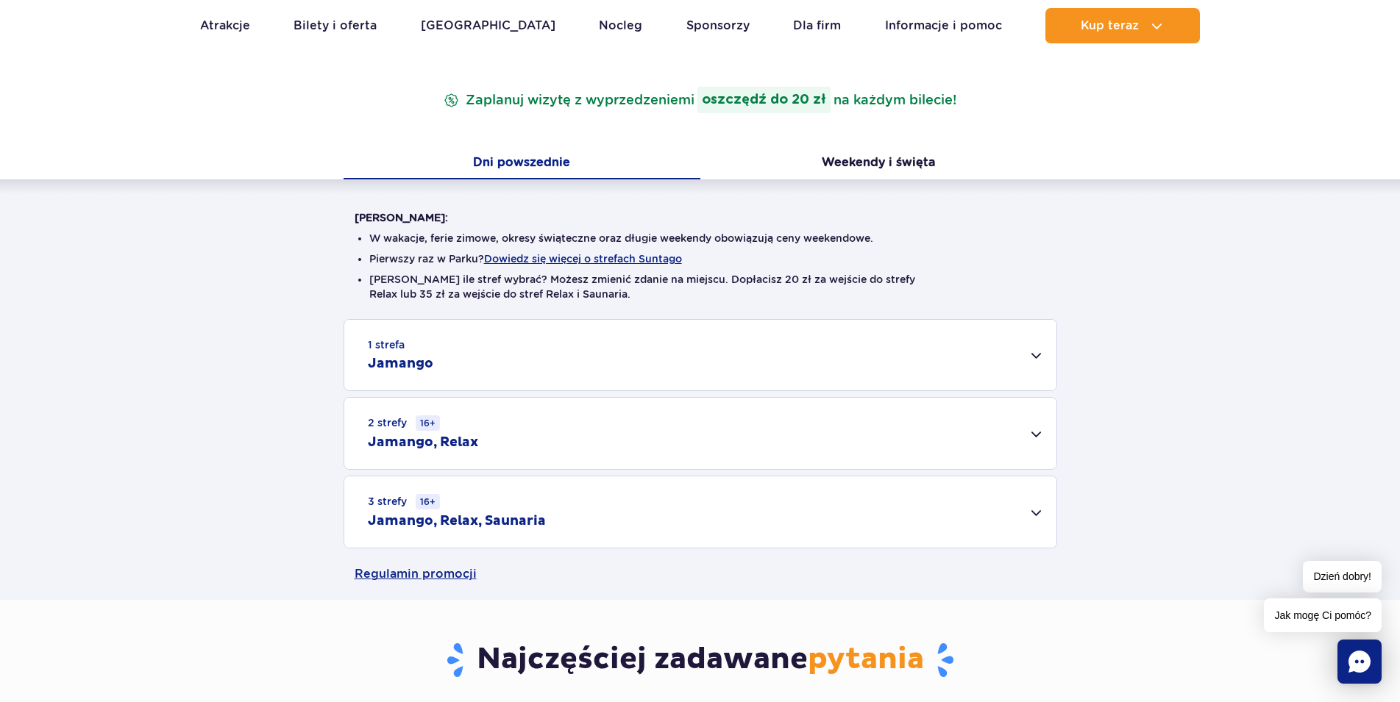
click at [1036, 435] on div "2 strefy 16+ Jamango, Relax" at bounding box center [700, 433] width 712 height 71
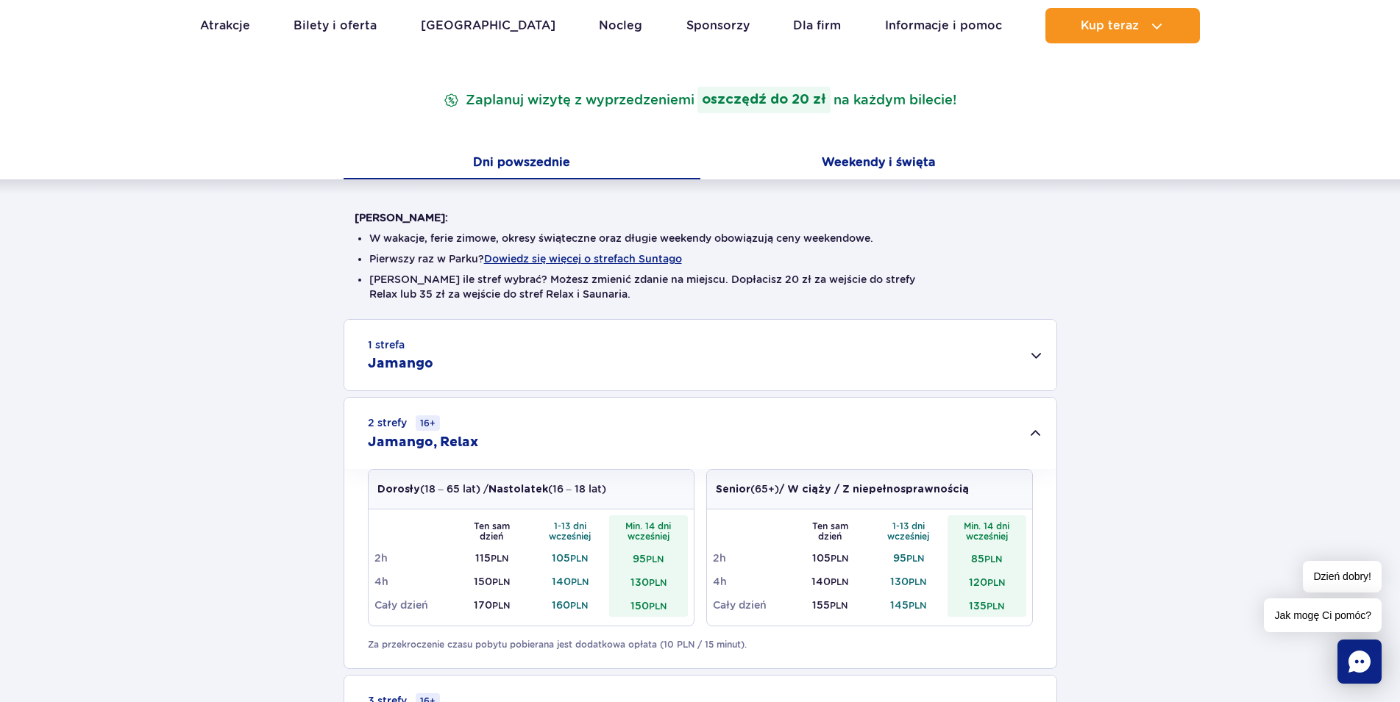
click at [877, 157] on button "Weekendy i święta" at bounding box center [878, 164] width 357 height 31
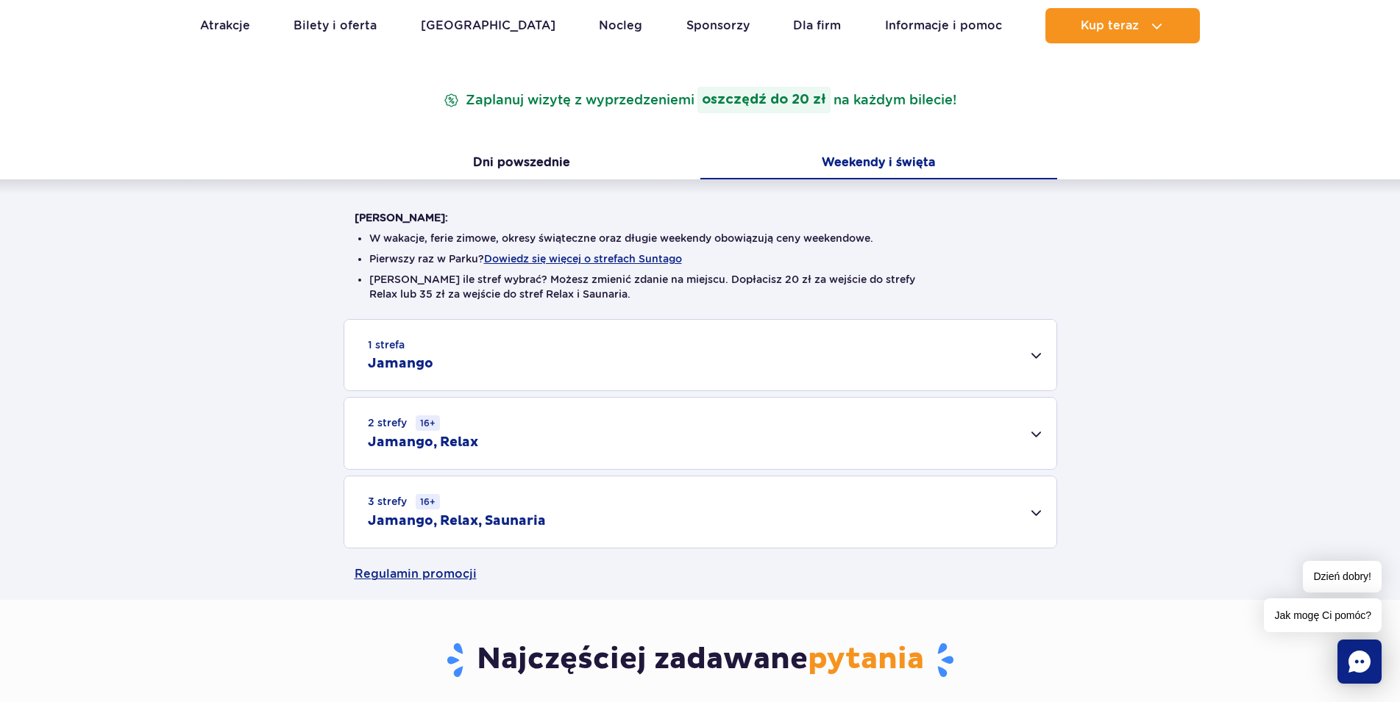
click at [1030, 350] on div "1 strefa Jamango" at bounding box center [700, 355] width 712 height 71
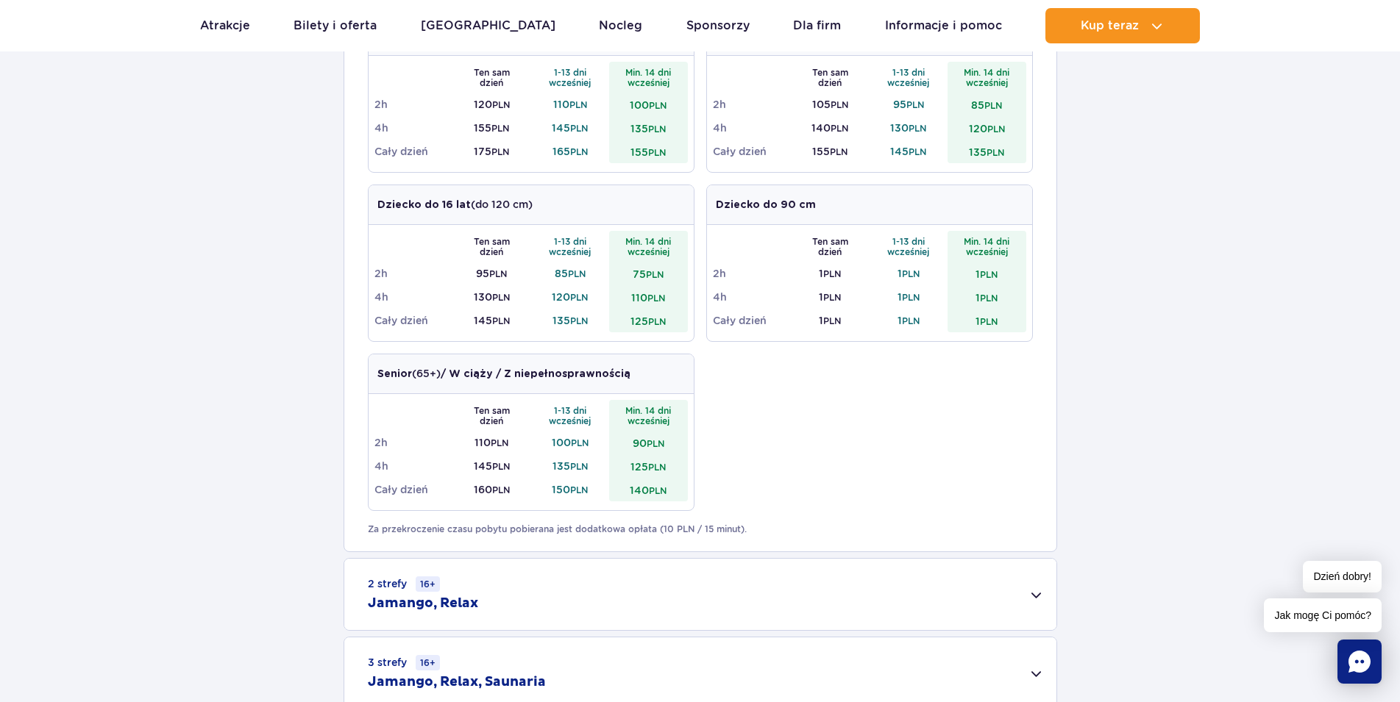
scroll to position [900, 0]
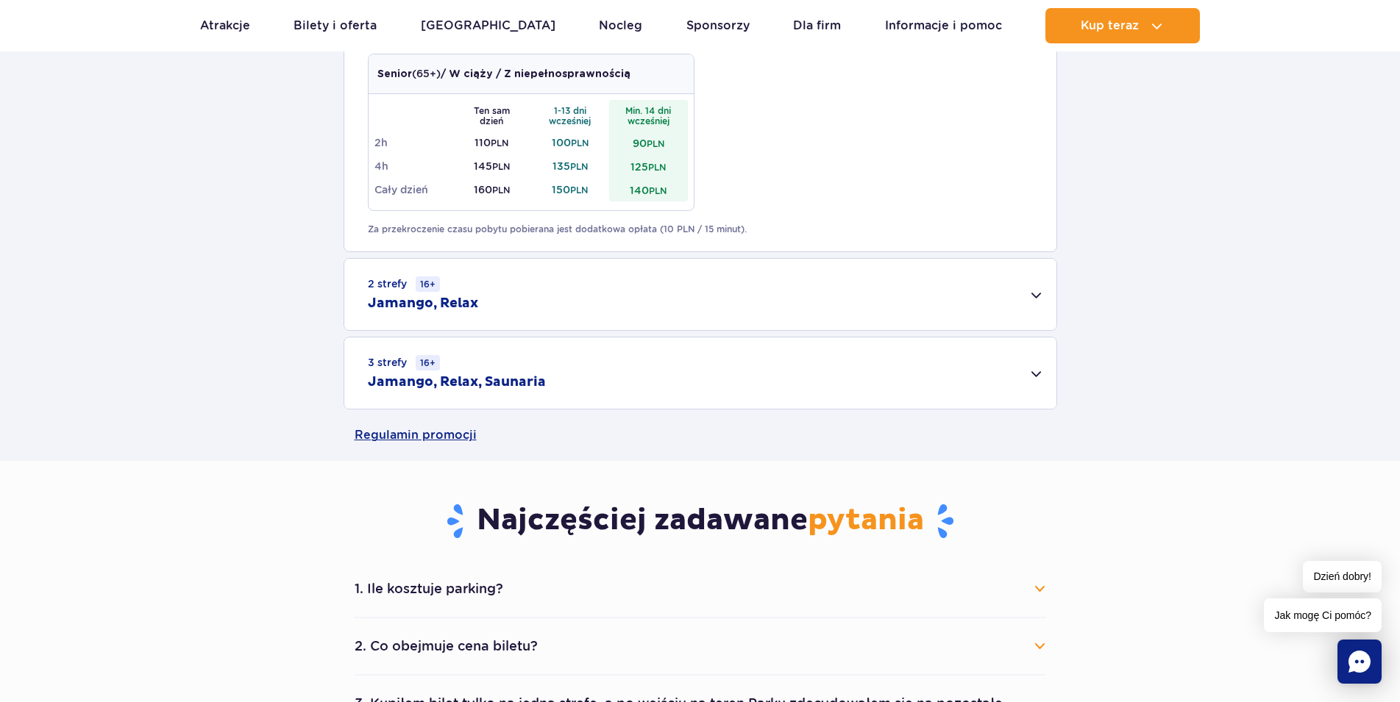
click at [1036, 291] on div "2 strefy 16+ Jamango, Relax" at bounding box center [700, 294] width 712 height 71
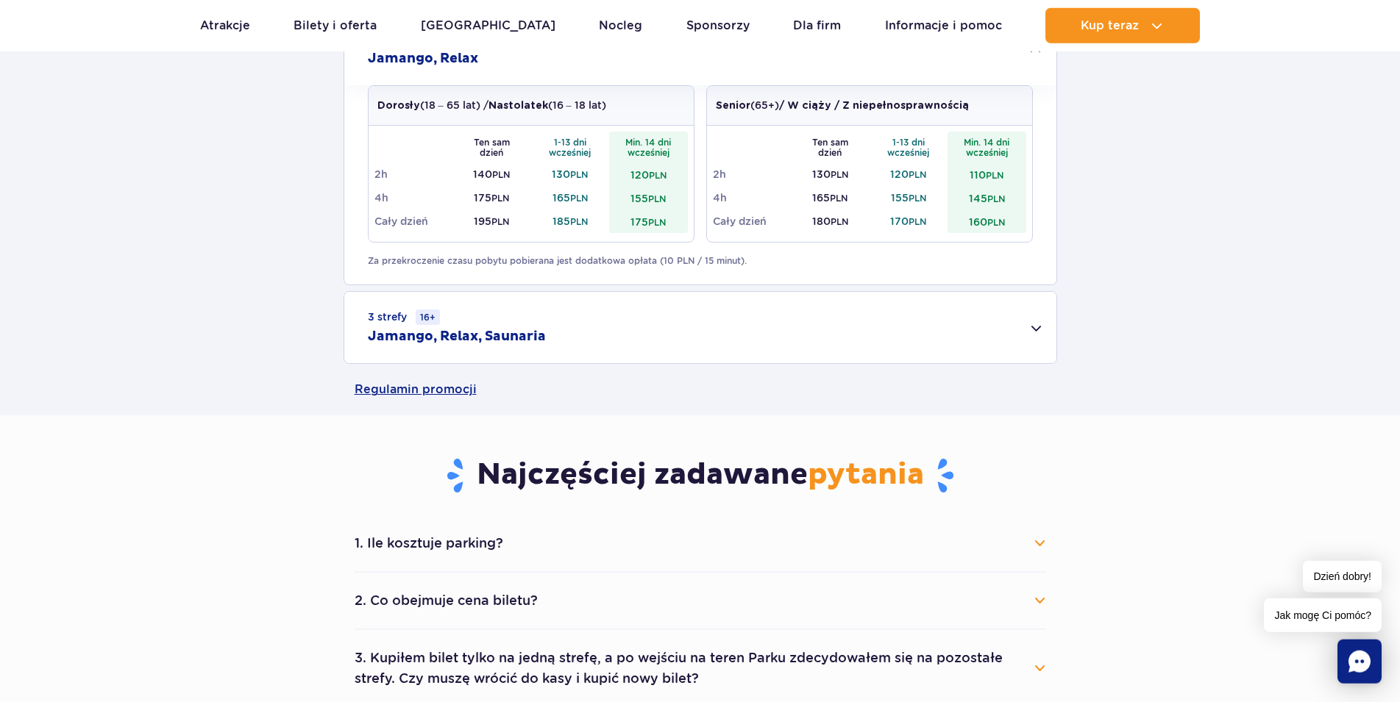
scroll to position [1200, 0]
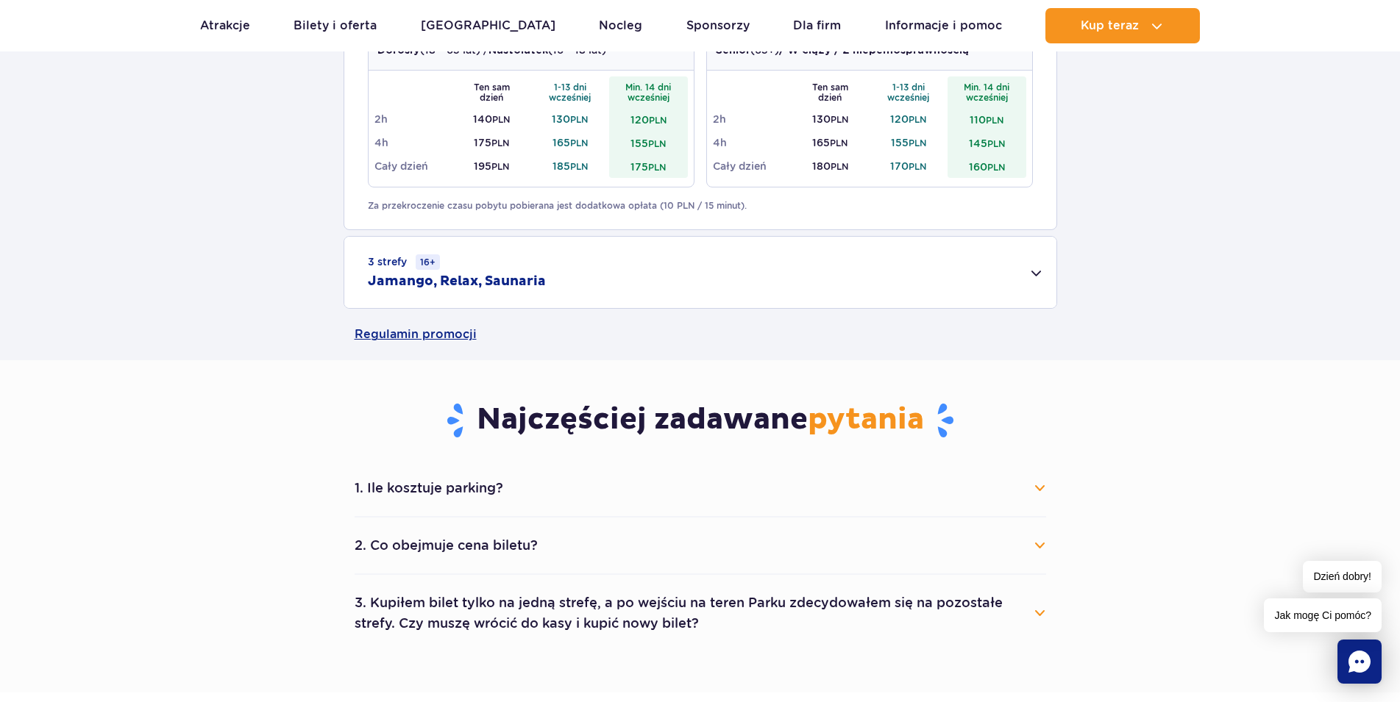
click at [1028, 277] on div "3 strefy 16+ Jamango, Relax, Saunaria" at bounding box center [700, 272] width 712 height 71
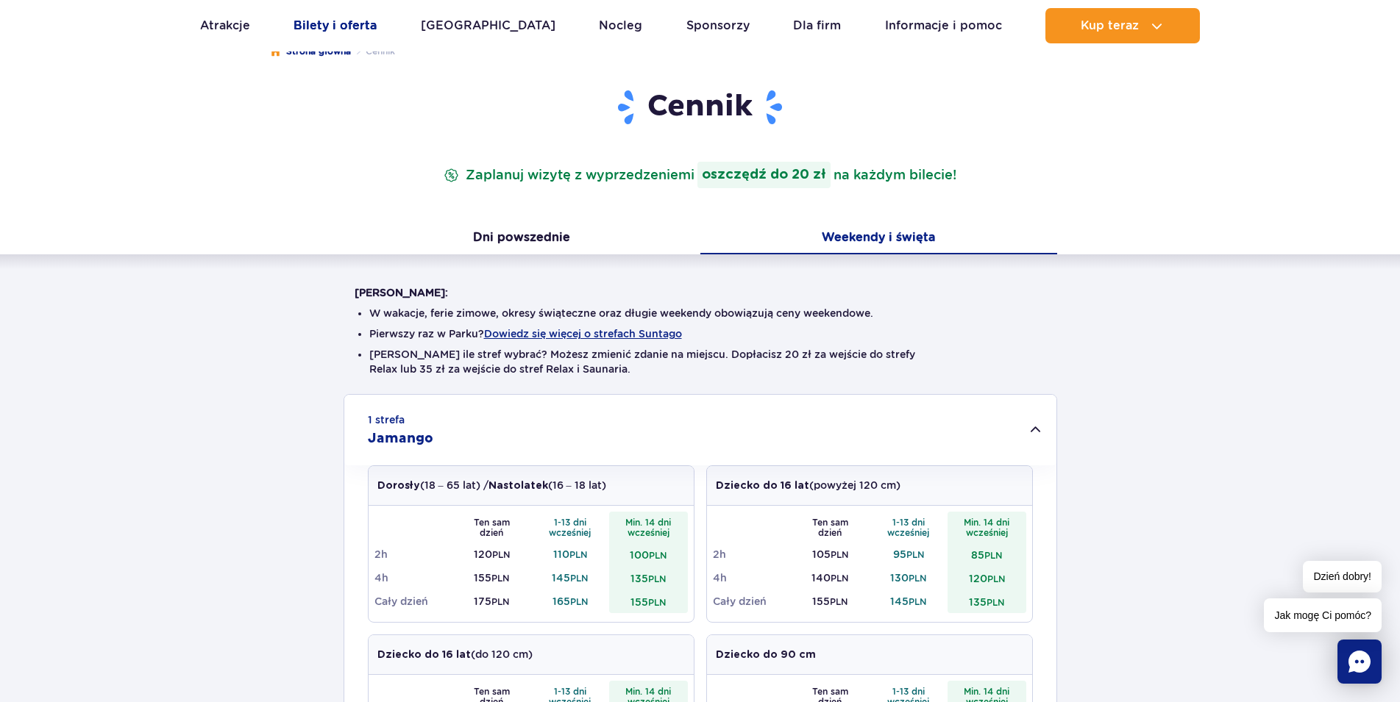
scroll to position [0, 0]
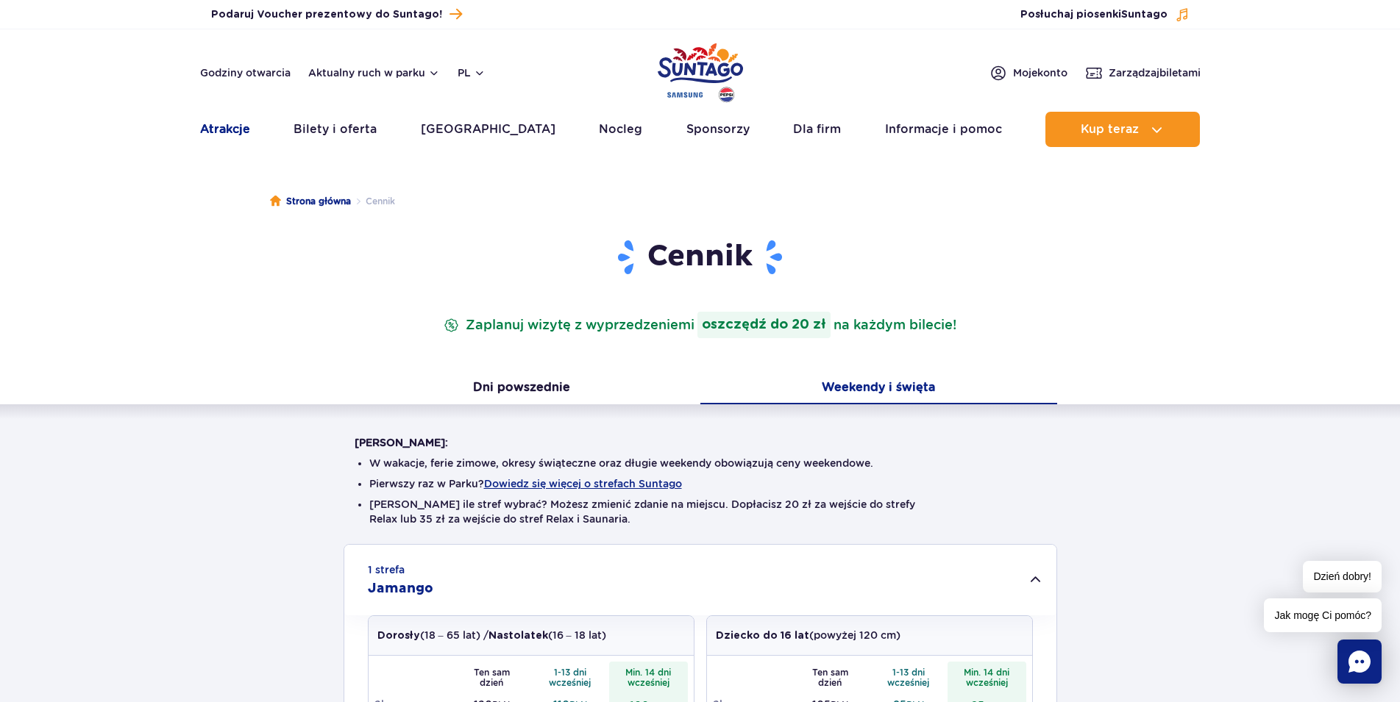
click at [232, 135] on link "Atrakcje" at bounding box center [225, 129] width 50 height 35
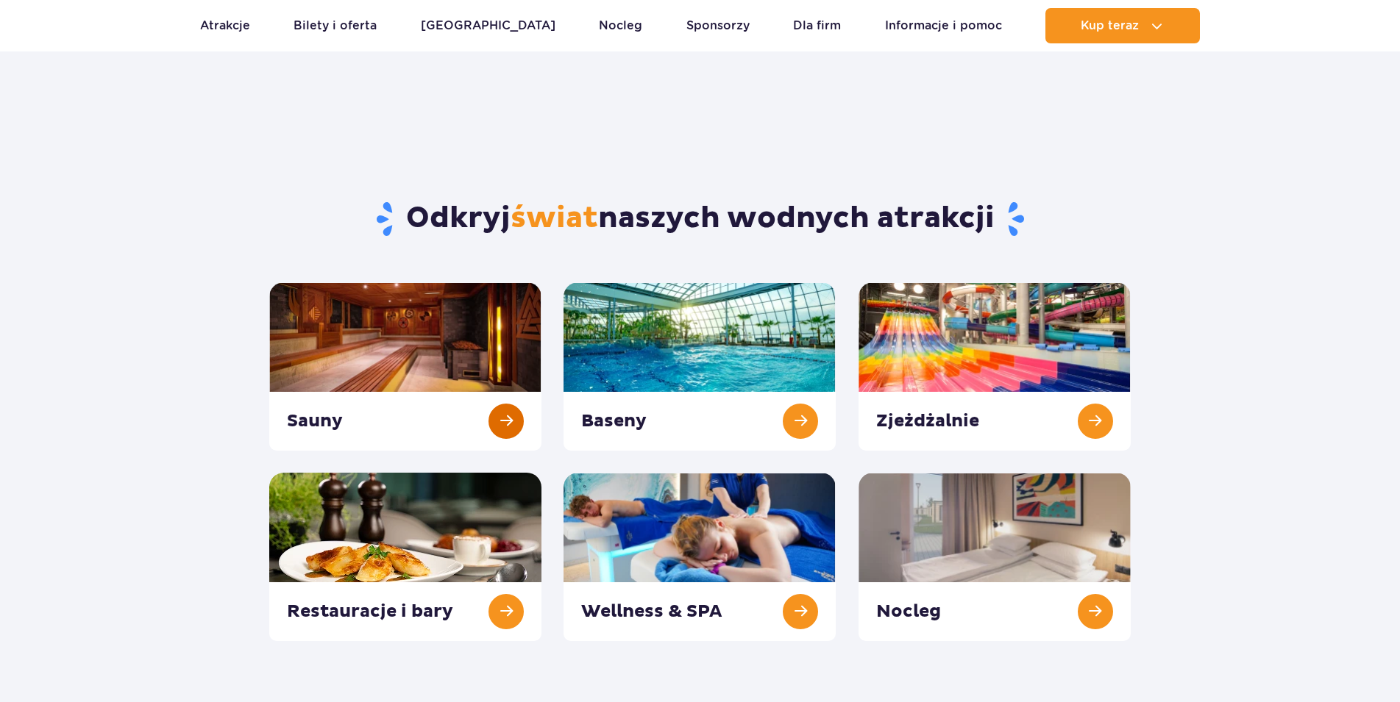
scroll to position [150, 0]
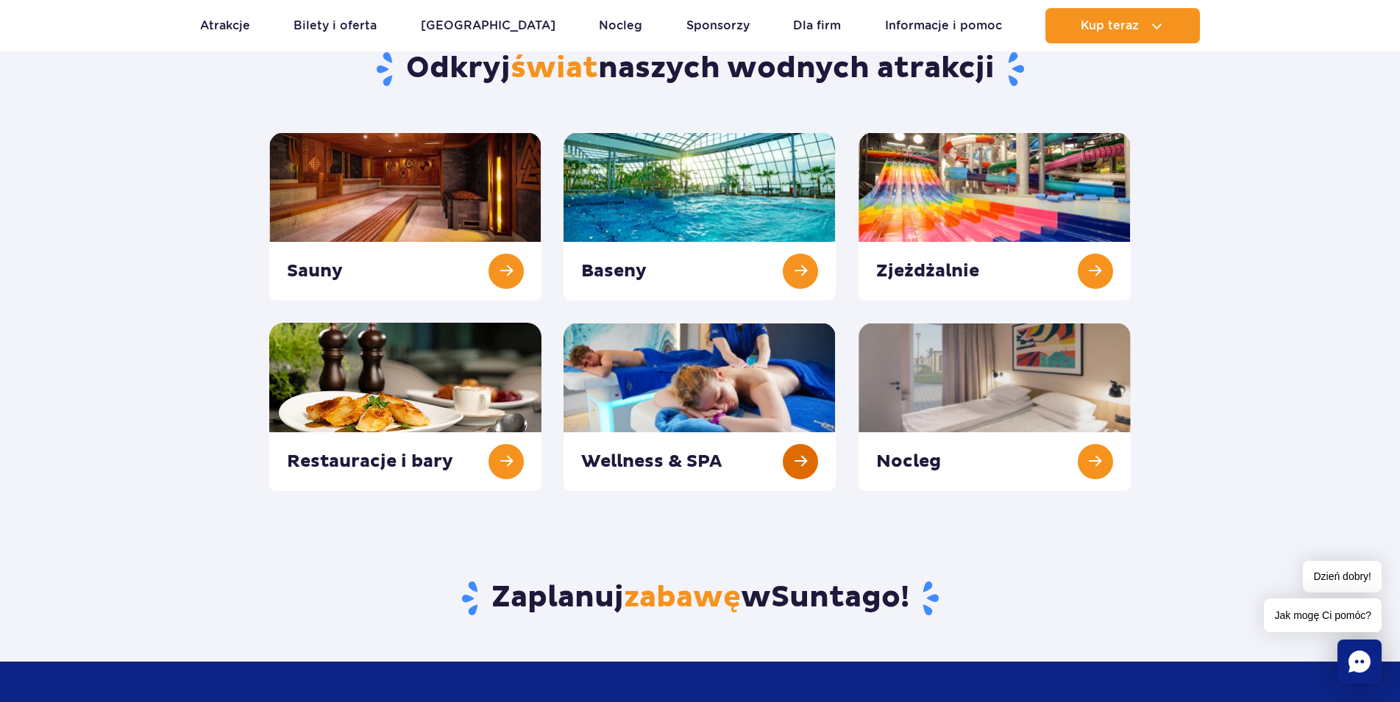
click at [814, 467] on link at bounding box center [699, 407] width 272 height 168
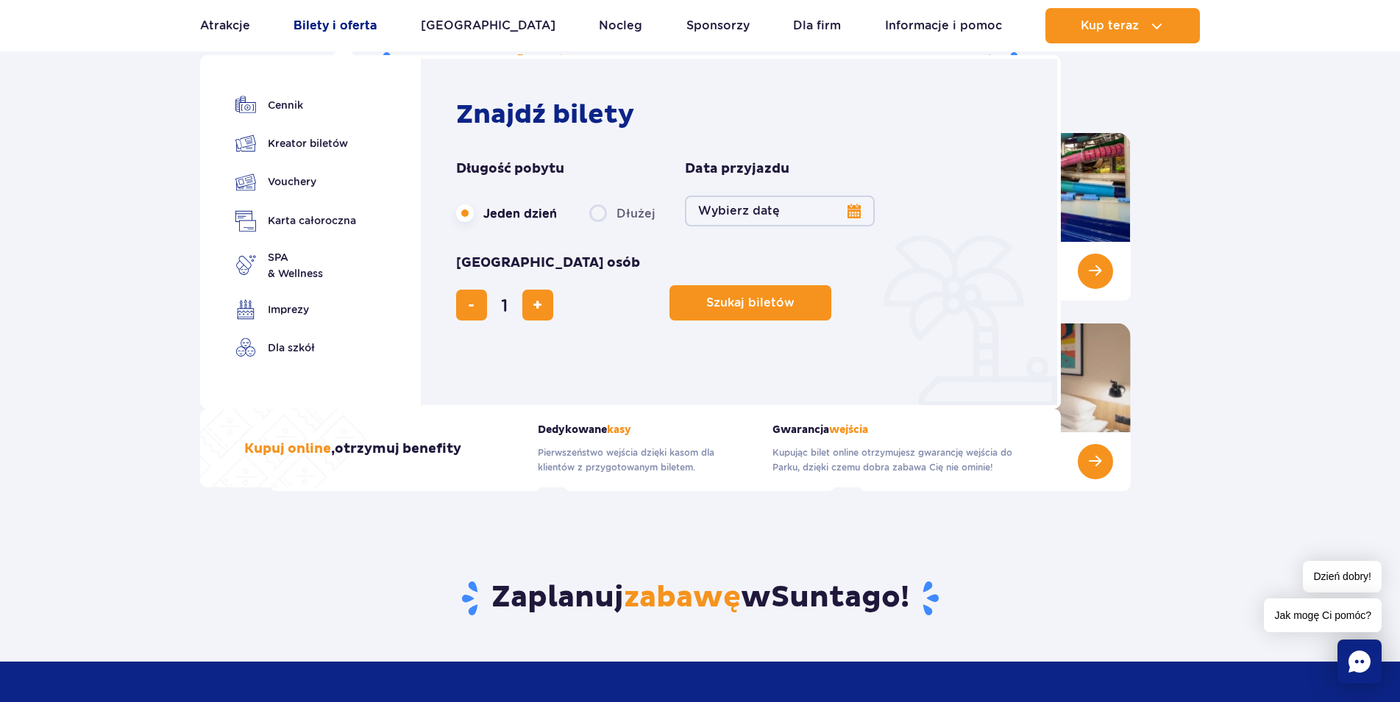
click at [331, 35] on link "Bilety i oferta" at bounding box center [335, 25] width 83 height 35
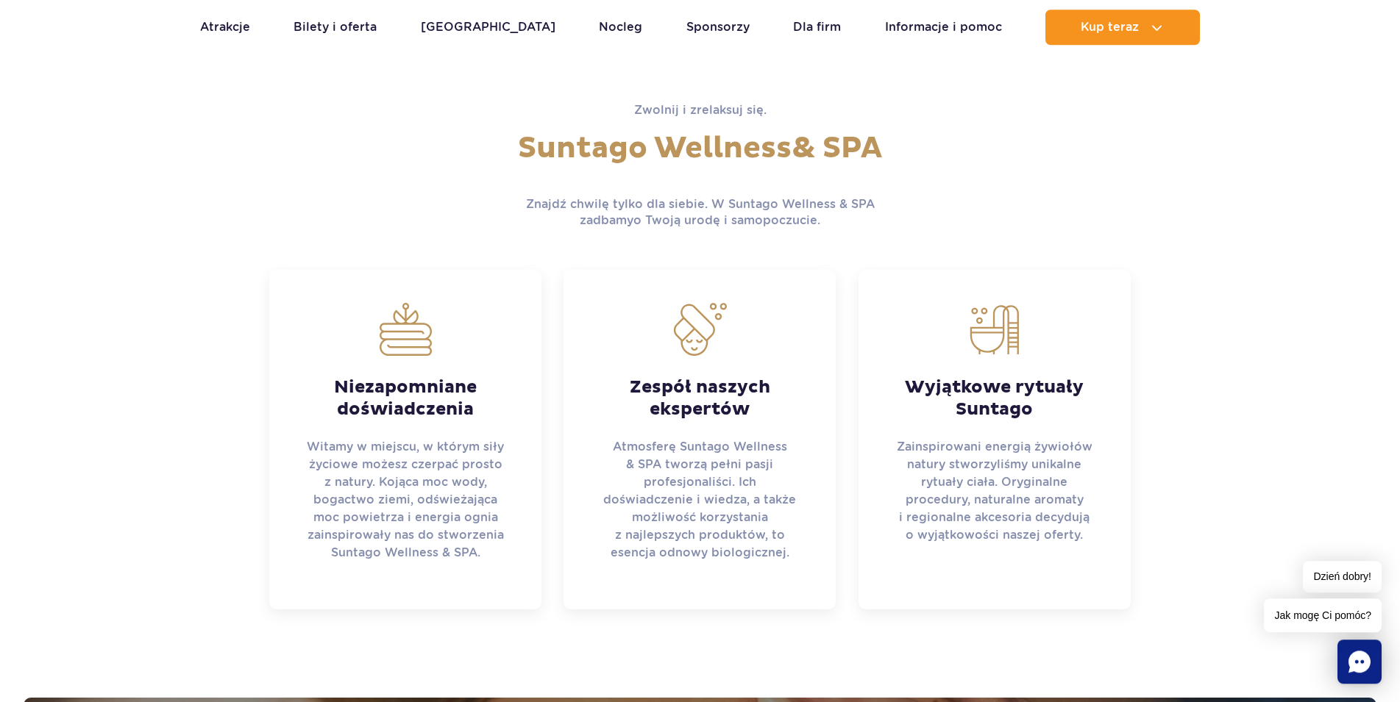
scroll to position [525, 0]
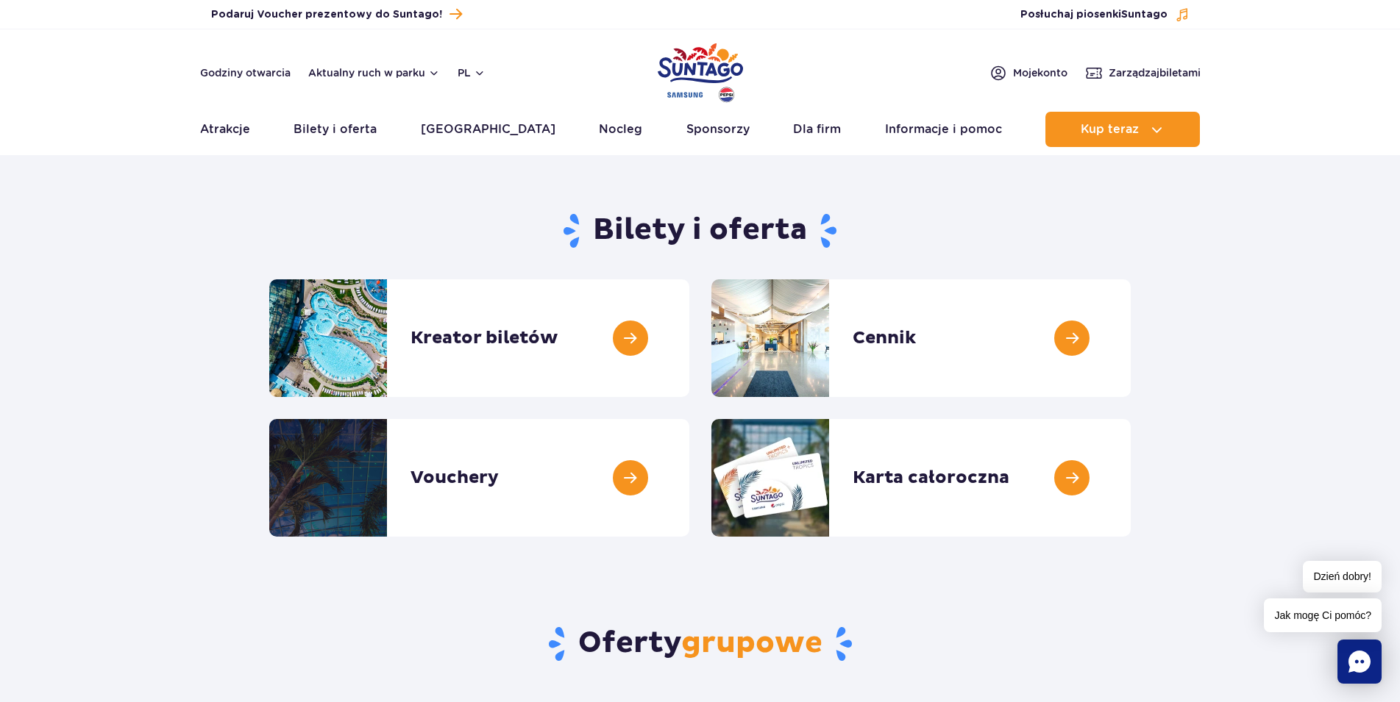
click at [390, 204] on div "Bilety i oferta" at bounding box center [699, 239] width 883 height 79
